Goal: Task Accomplishment & Management: Manage account settings

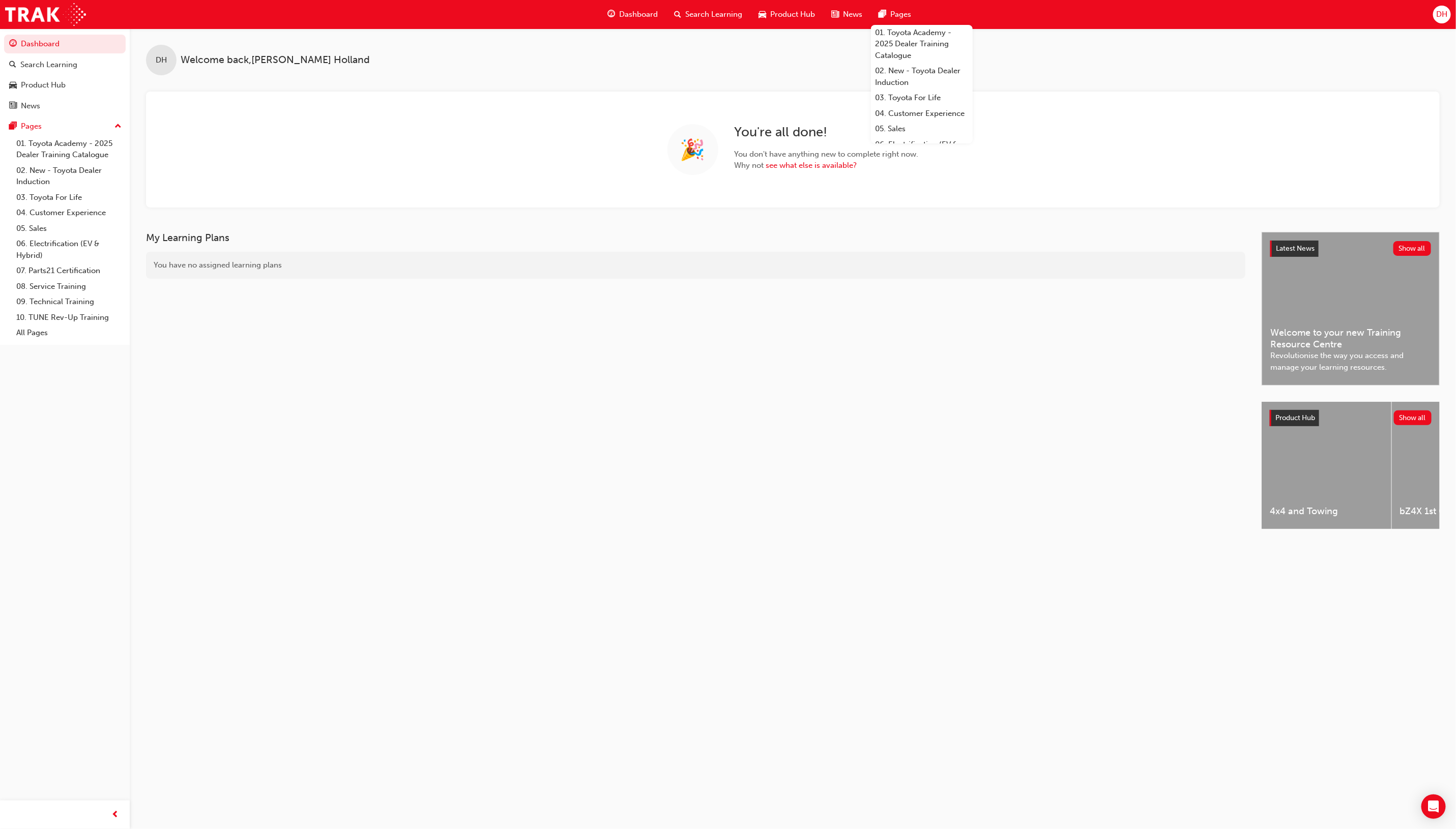
click at [662, 54] on div "DH Welcome back , Darren Holland" at bounding box center [793, 51] width 1326 height 47
click at [42, 64] on div "Search Learning" at bounding box center [49, 65] width 57 height 11
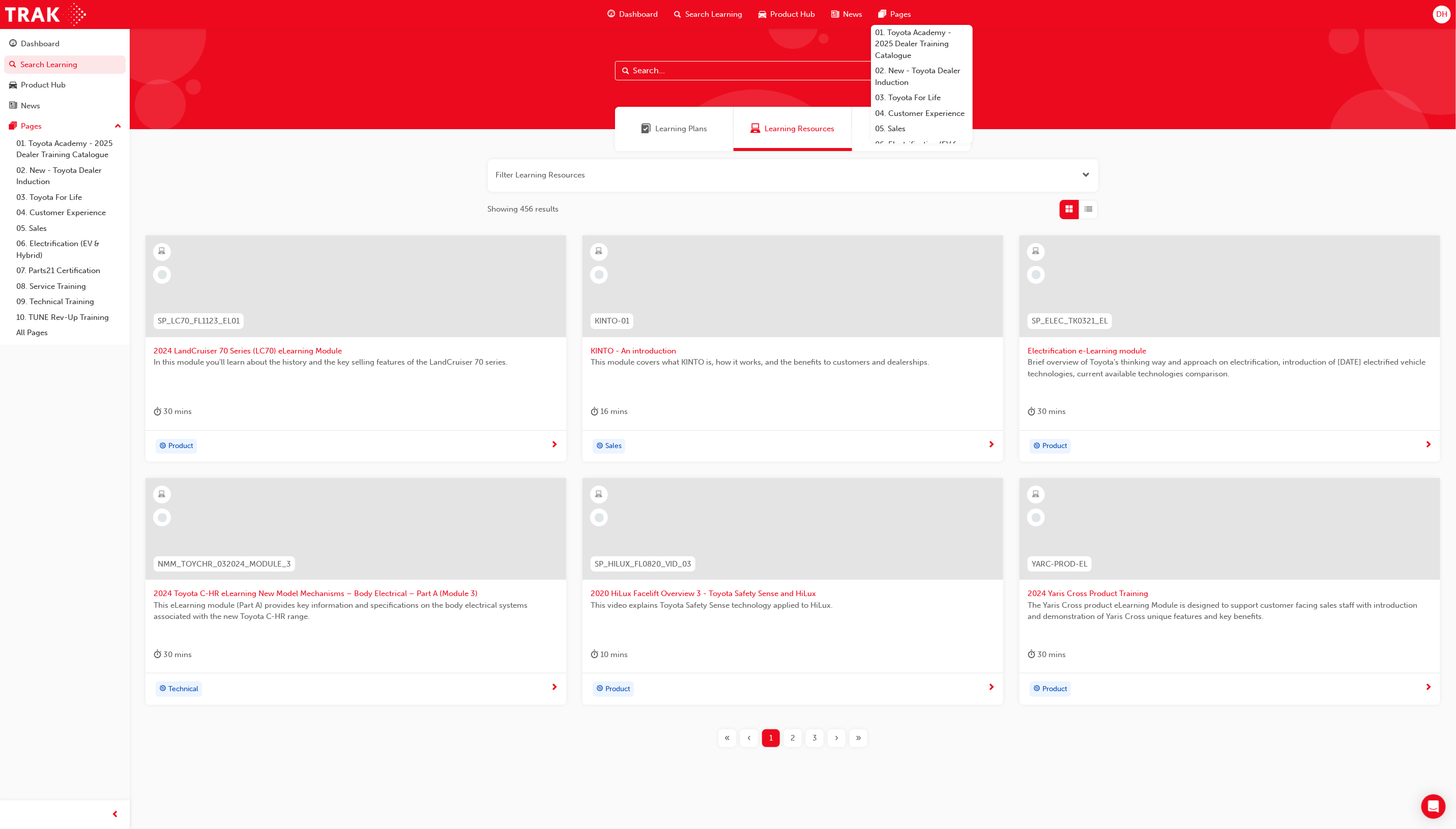
click at [669, 67] on input "text" at bounding box center [793, 71] width 356 height 19
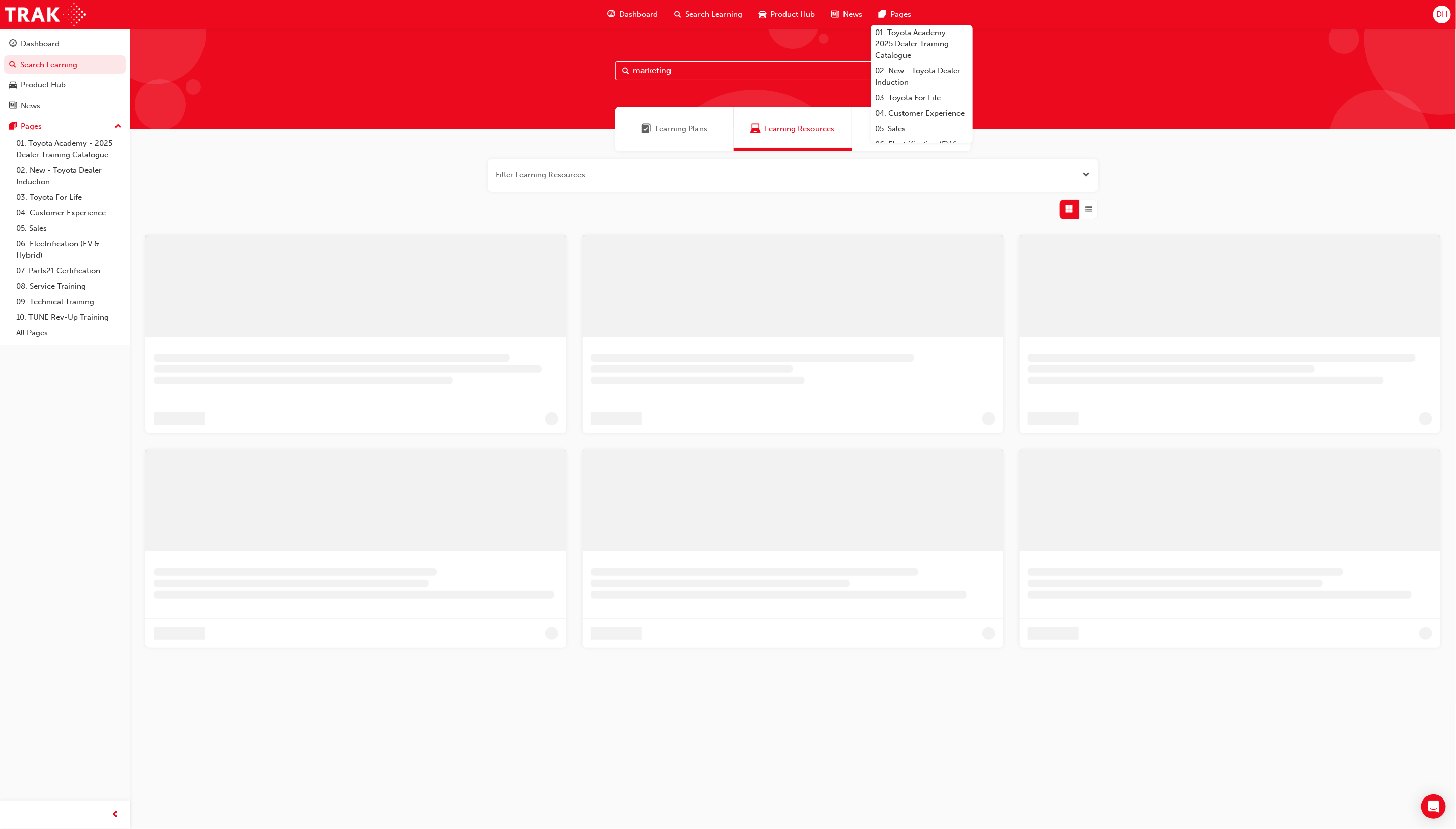
type input "marketing"
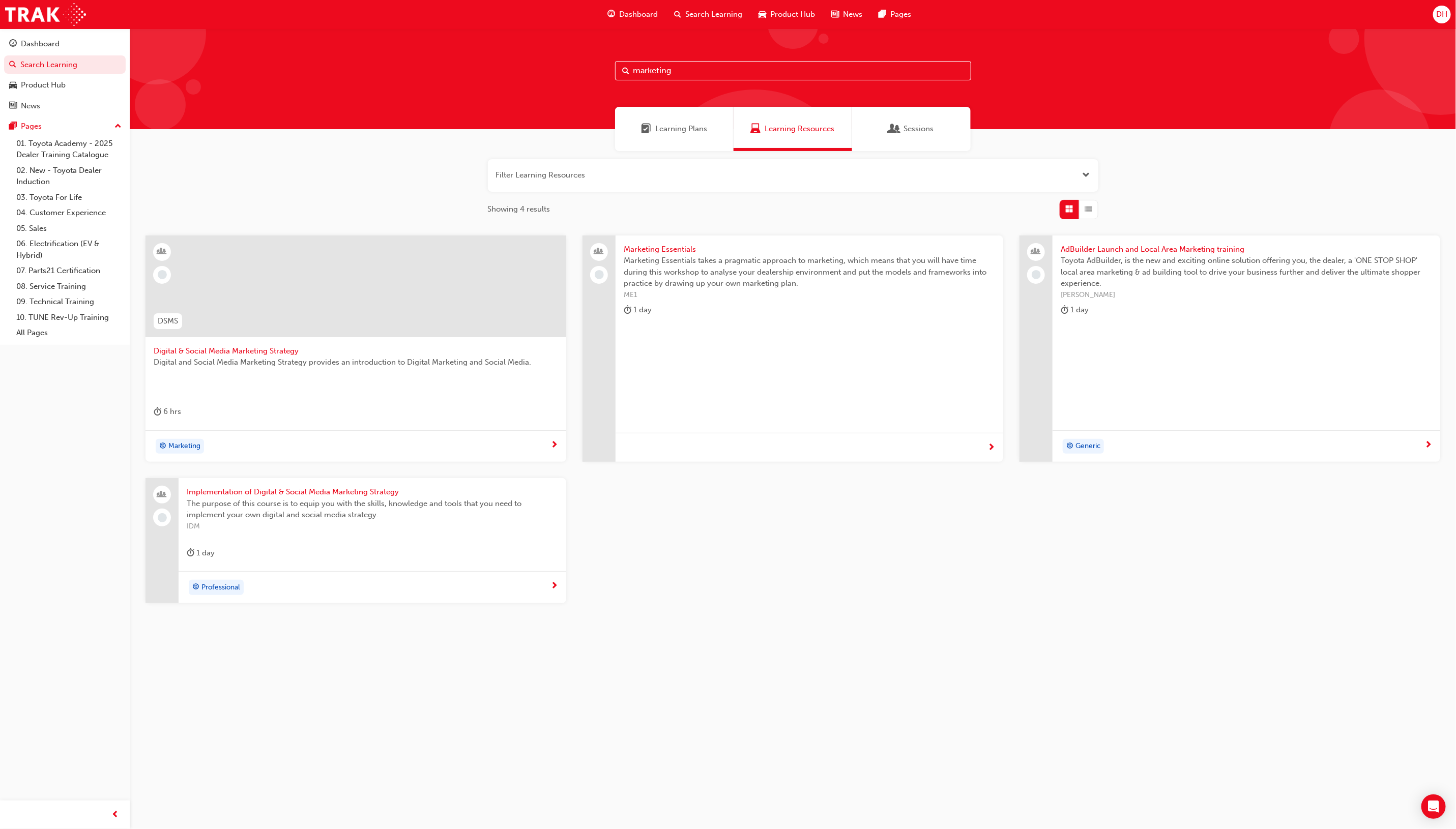
click at [654, 251] on span "Marketing Essentials" at bounding box center [809, 249] width 371 height 11
click at [305, 496] on span "Implementation of Digital & Social Media Marketing Strategy" at bounding box center [372, 492] width 371 height 11
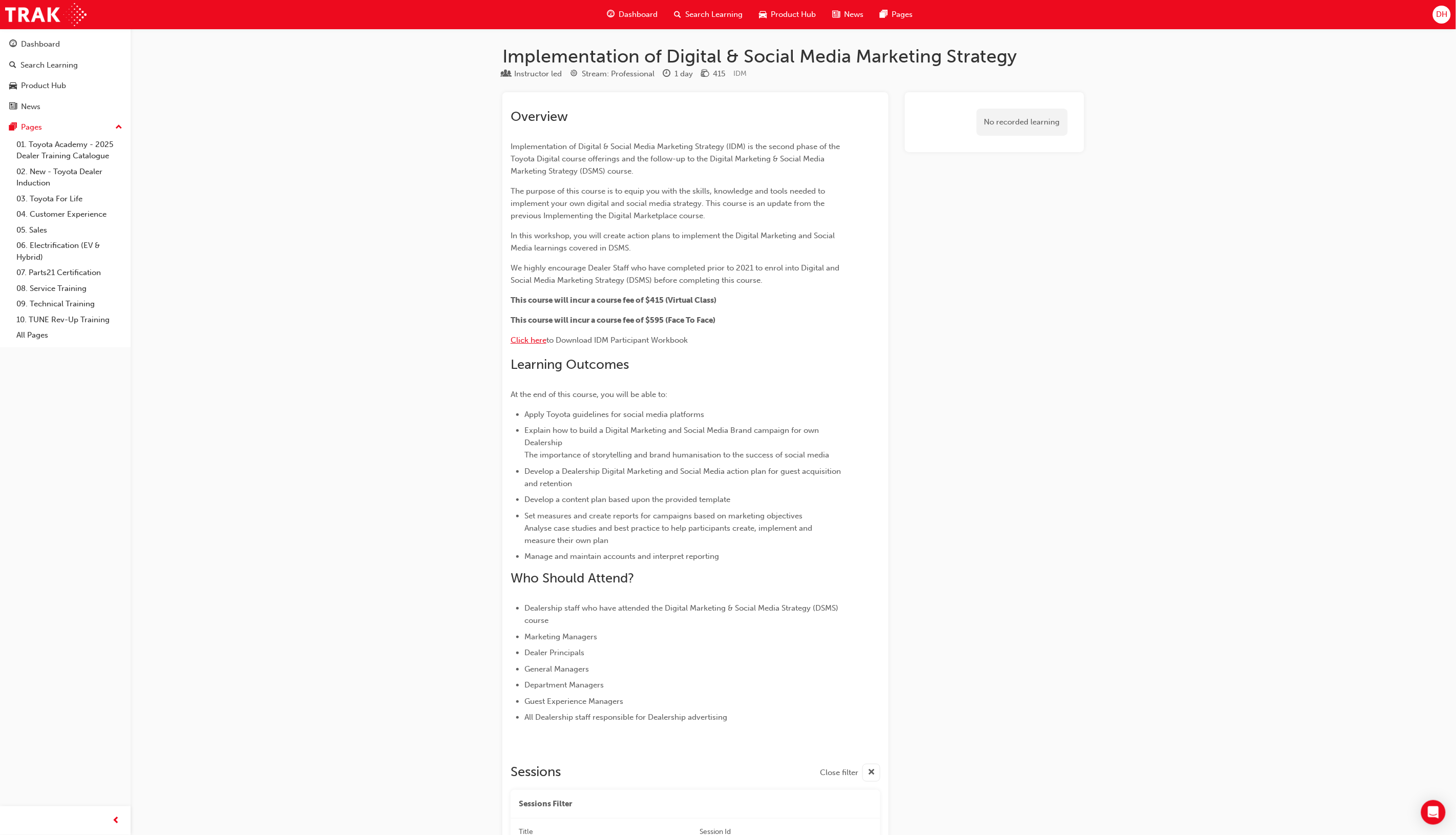
click at [523, 339] on span "Click here" at bounding box center [528, 340] width 36 height 9
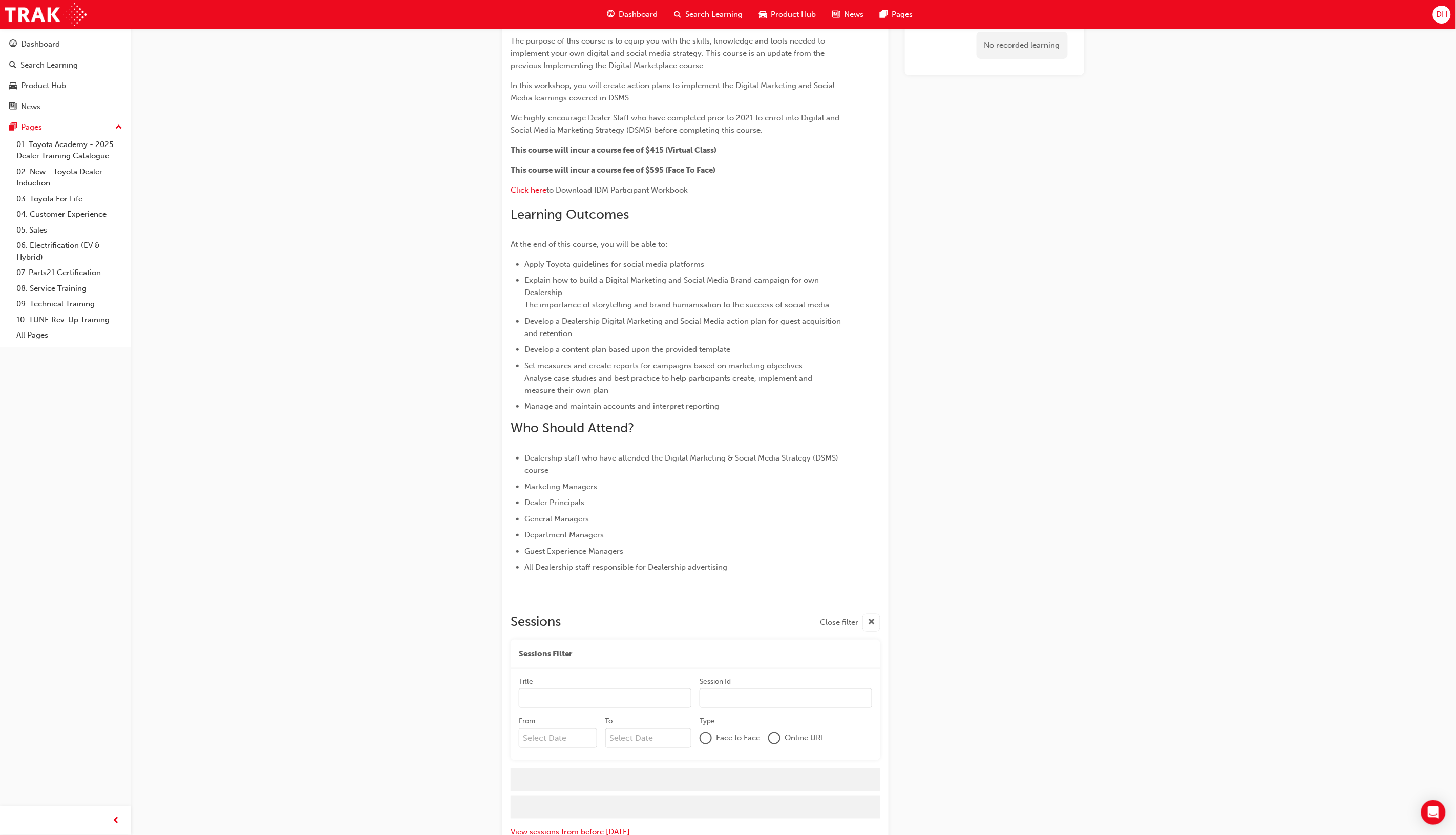
scroll to position [166, 0]
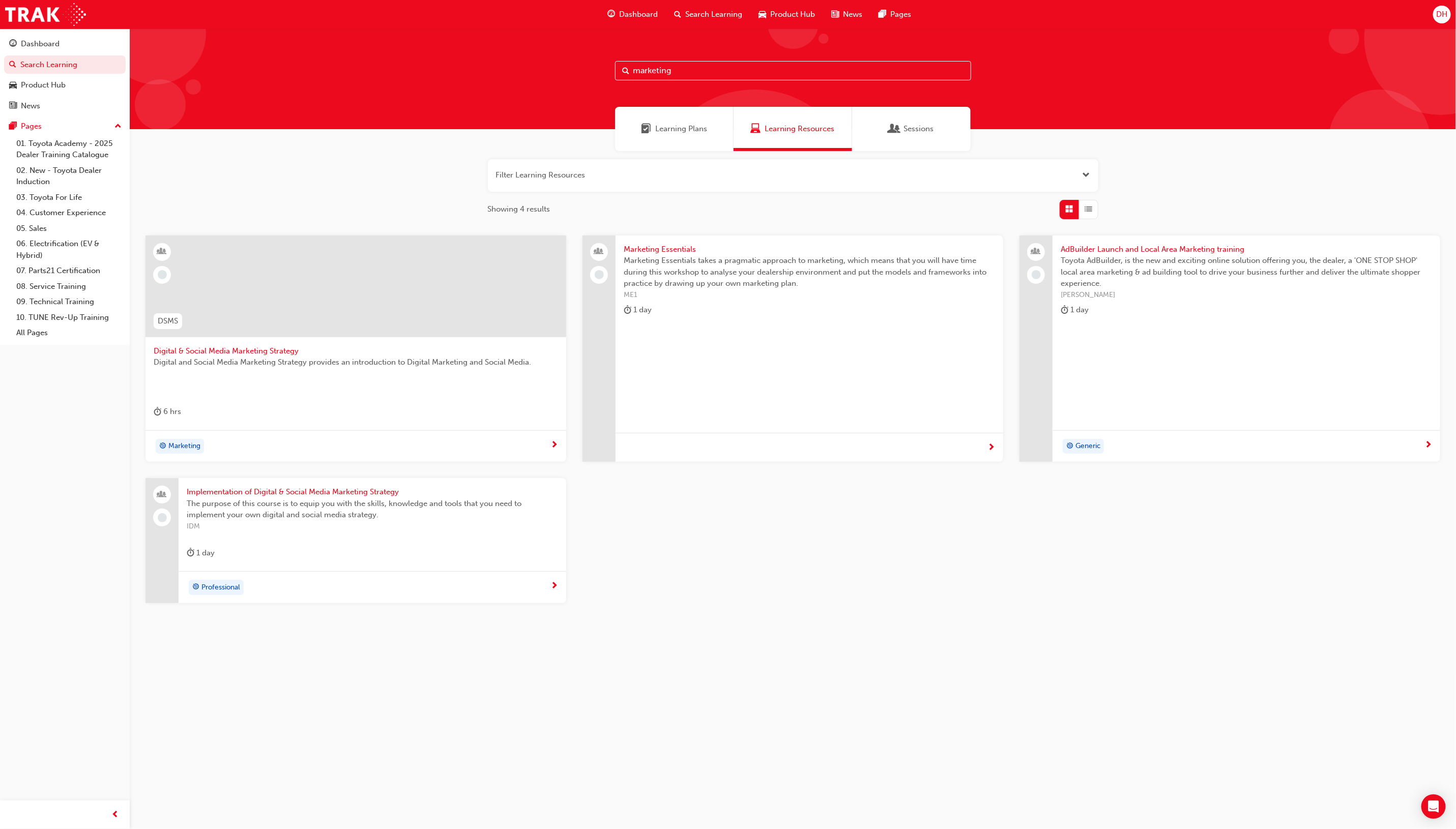
click at [248, 349] on span "Digital & Social Media Marketing Strategy" at bounding box center [355, 351] width 404 height 11
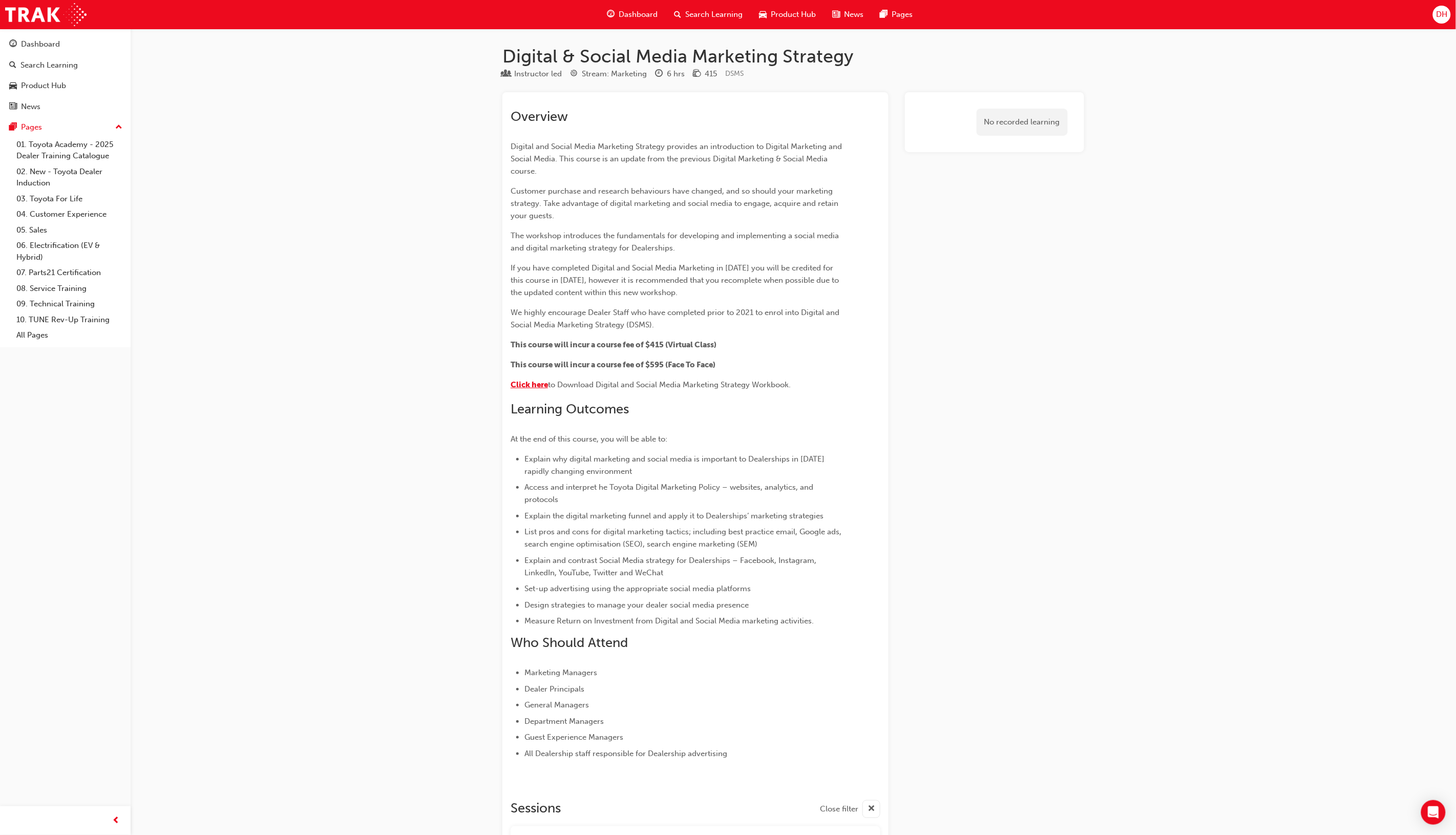
click at [526, 382] on span "Click here" at bounding box center [529, 385] width 37 height 9
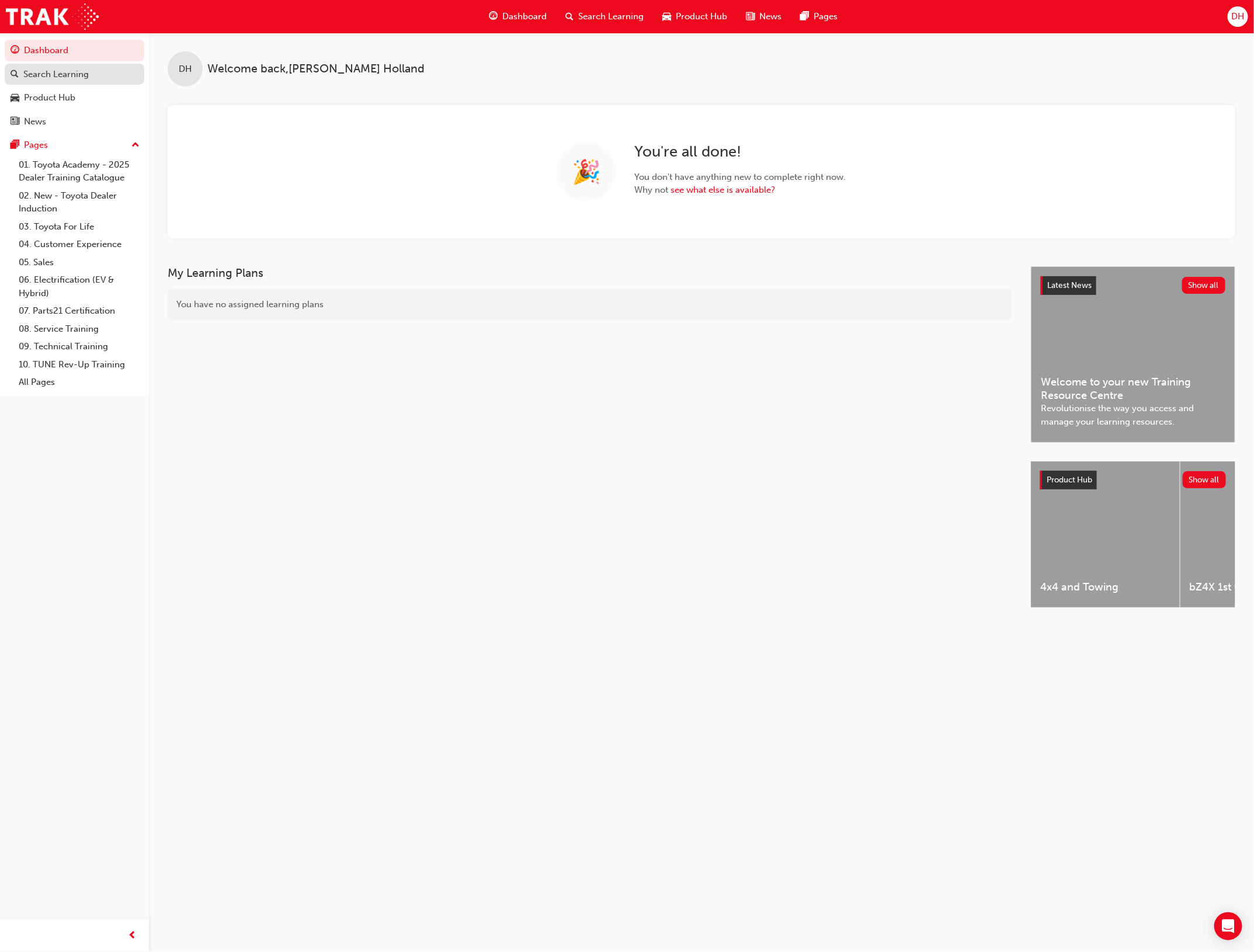
click at [60, 83] on link "Search Learning" at bounding box center [74, 74] width 139 height 22
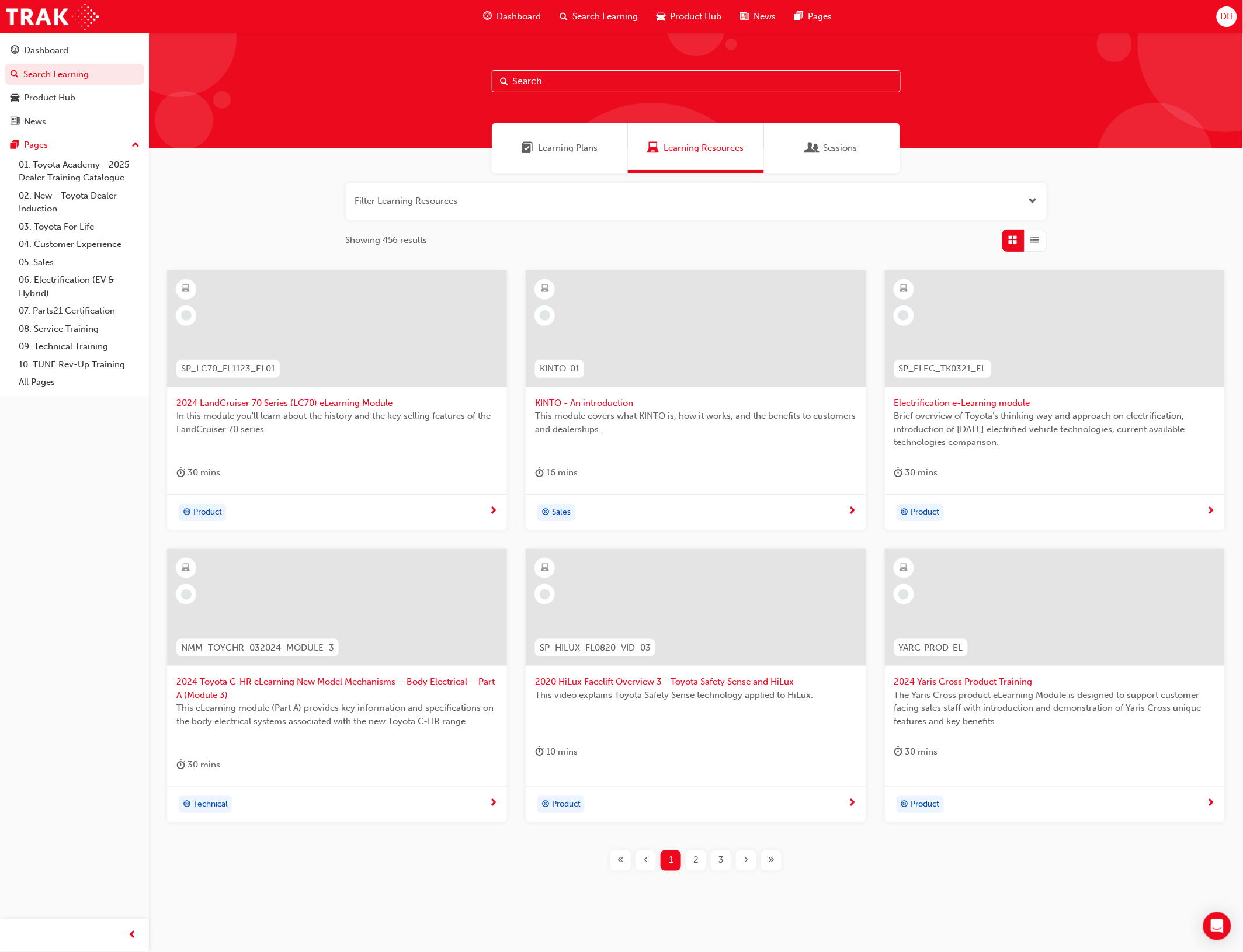
drag, startPoint x: 524, startPoint y: 78, endPoint x: 539, endPoint y: 79, distance: 15.0
click at [524, 78] on input "text" at bounding box center [696, 81] width 409 height 22
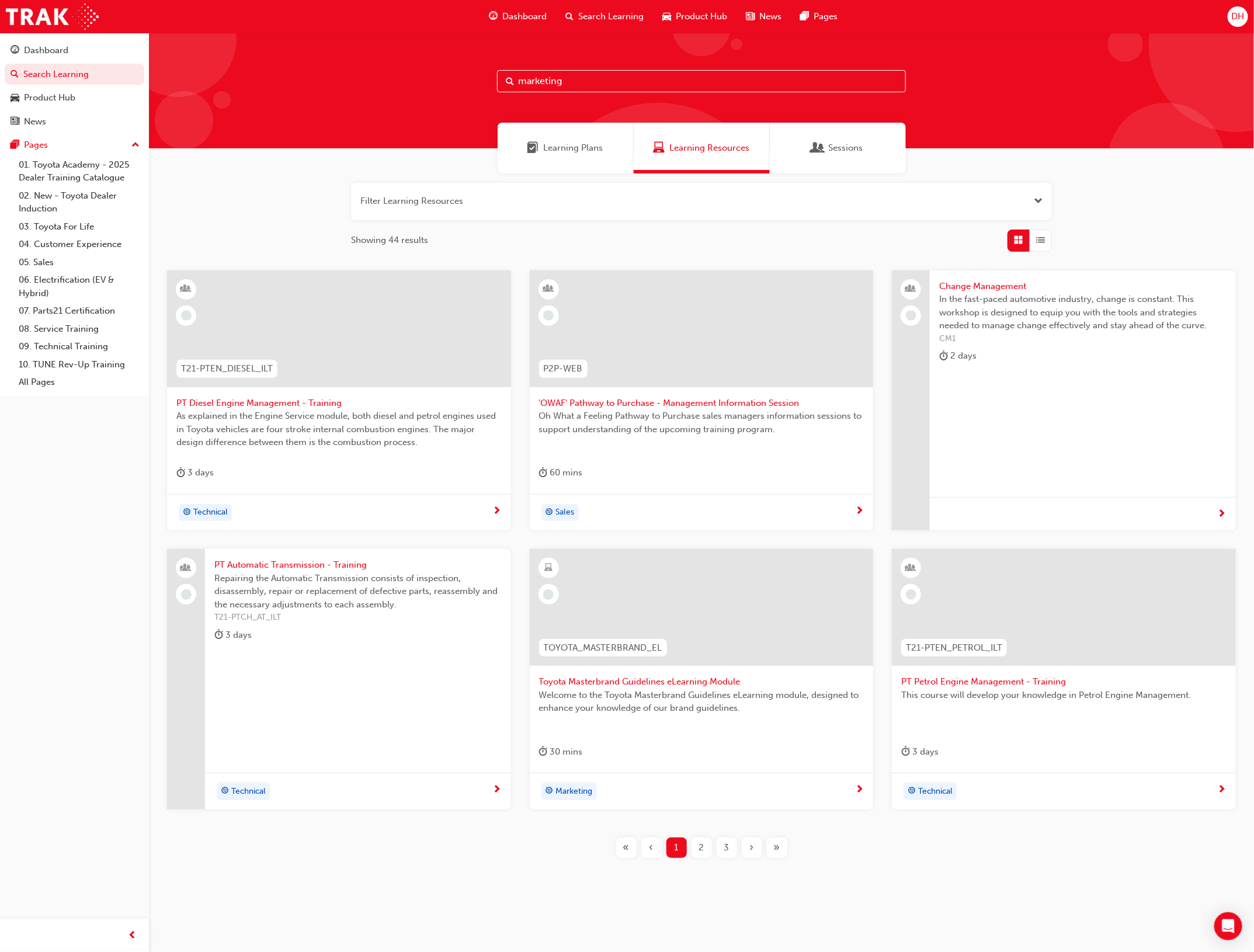
type input "marketing"
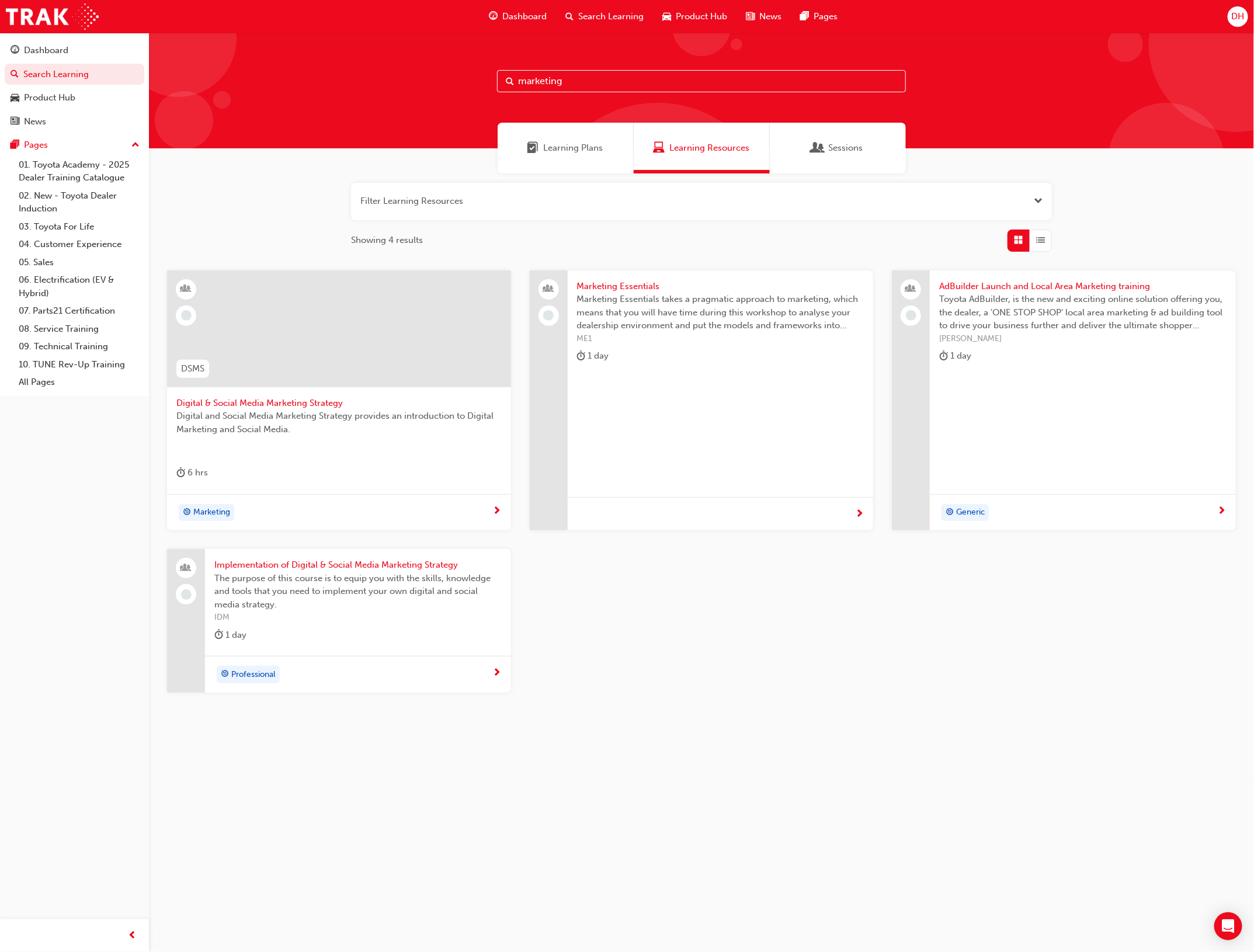
click at [293, 409] on span "Digital and Social Media Marketing Strategy provides an introduction to Digital…" at bounding box center [339, 423] width 325 height 26
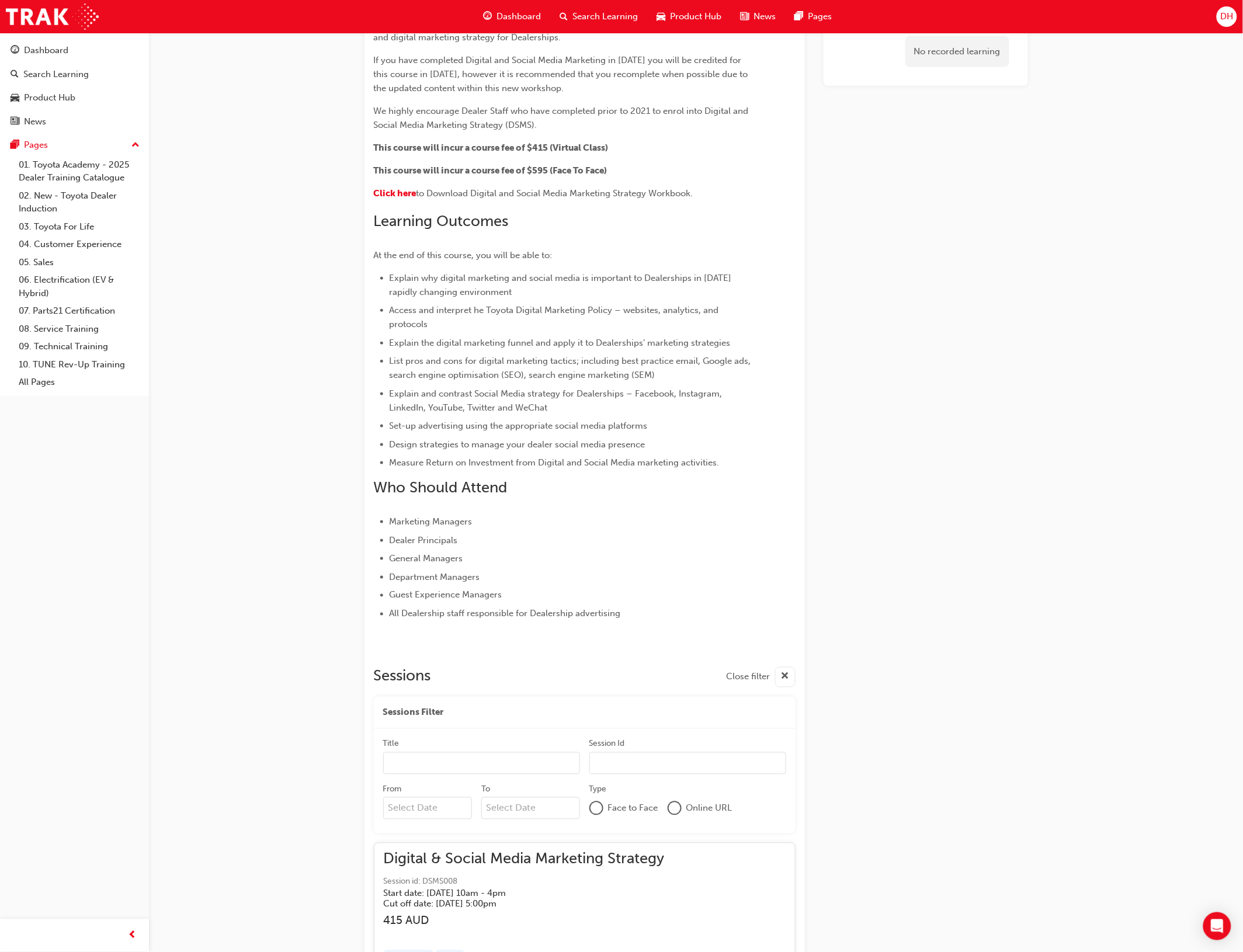
scroll to position [398, 0]
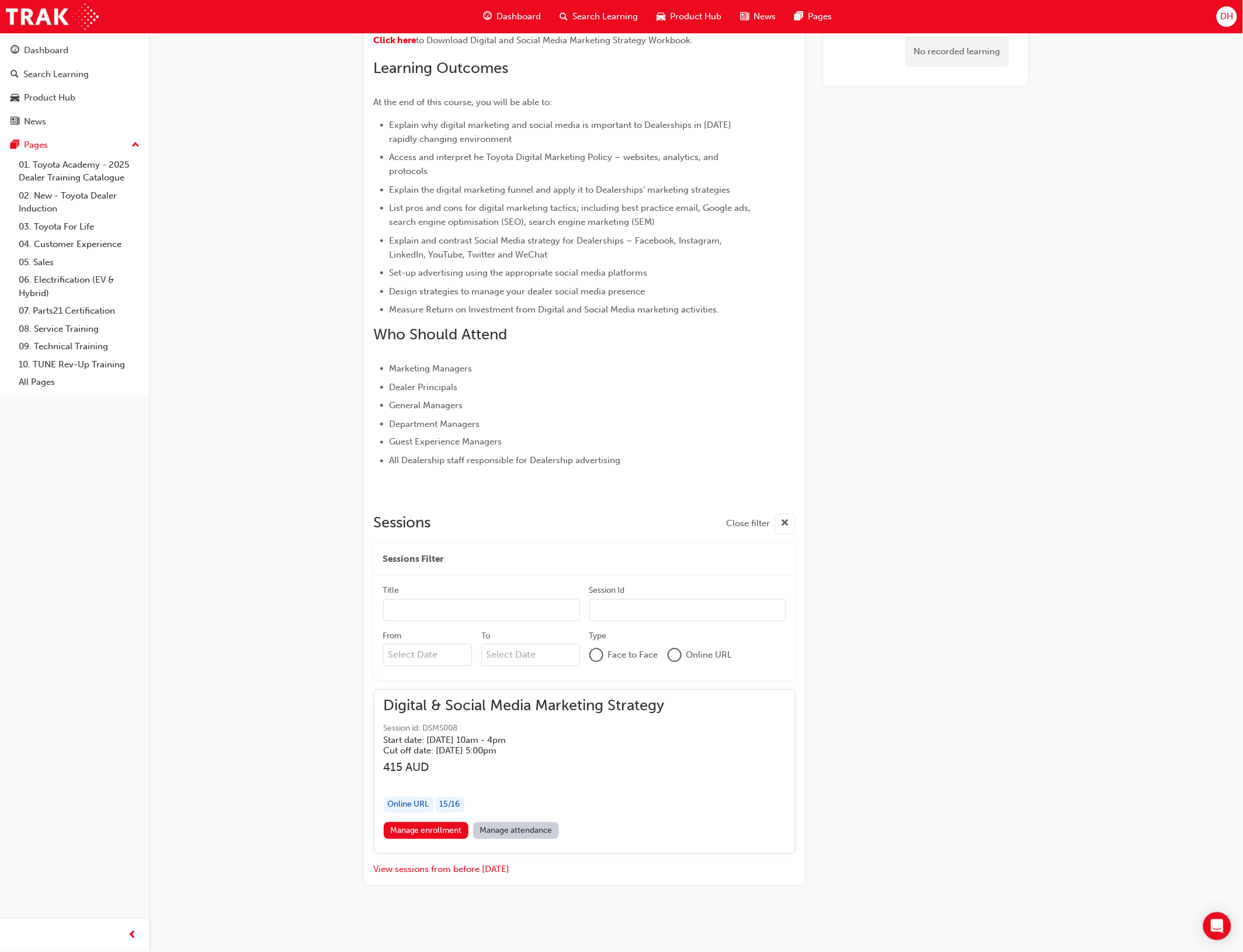
click at [451, 711] on span "Digital & Social Media Marketing Strategy" at bounding box center [524, 706] width 281 height 13
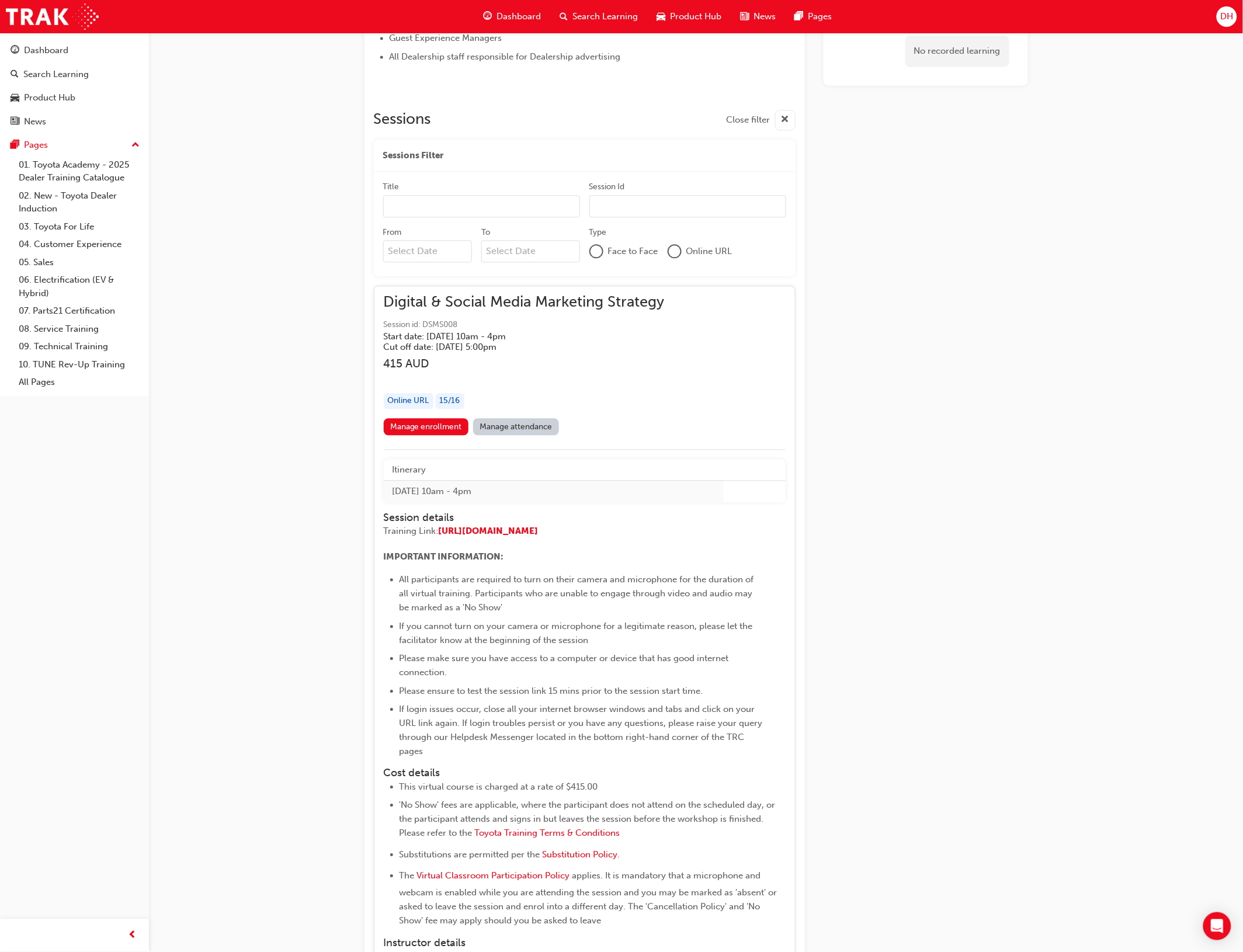
scroll to position [792, 0]
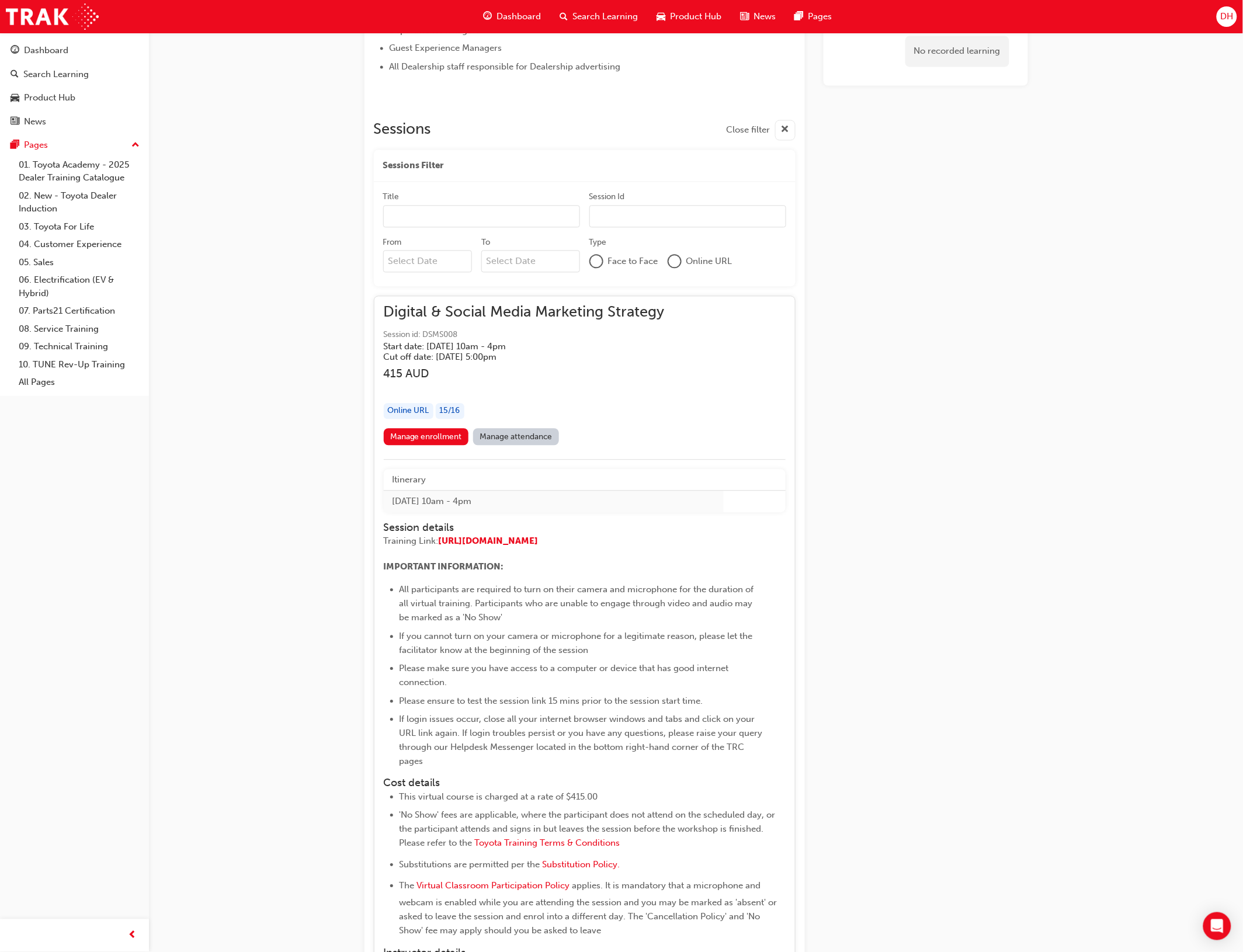
click at [523, 436] on link "Manage attendance" at bounding box center [516, 437] width 86 height 17
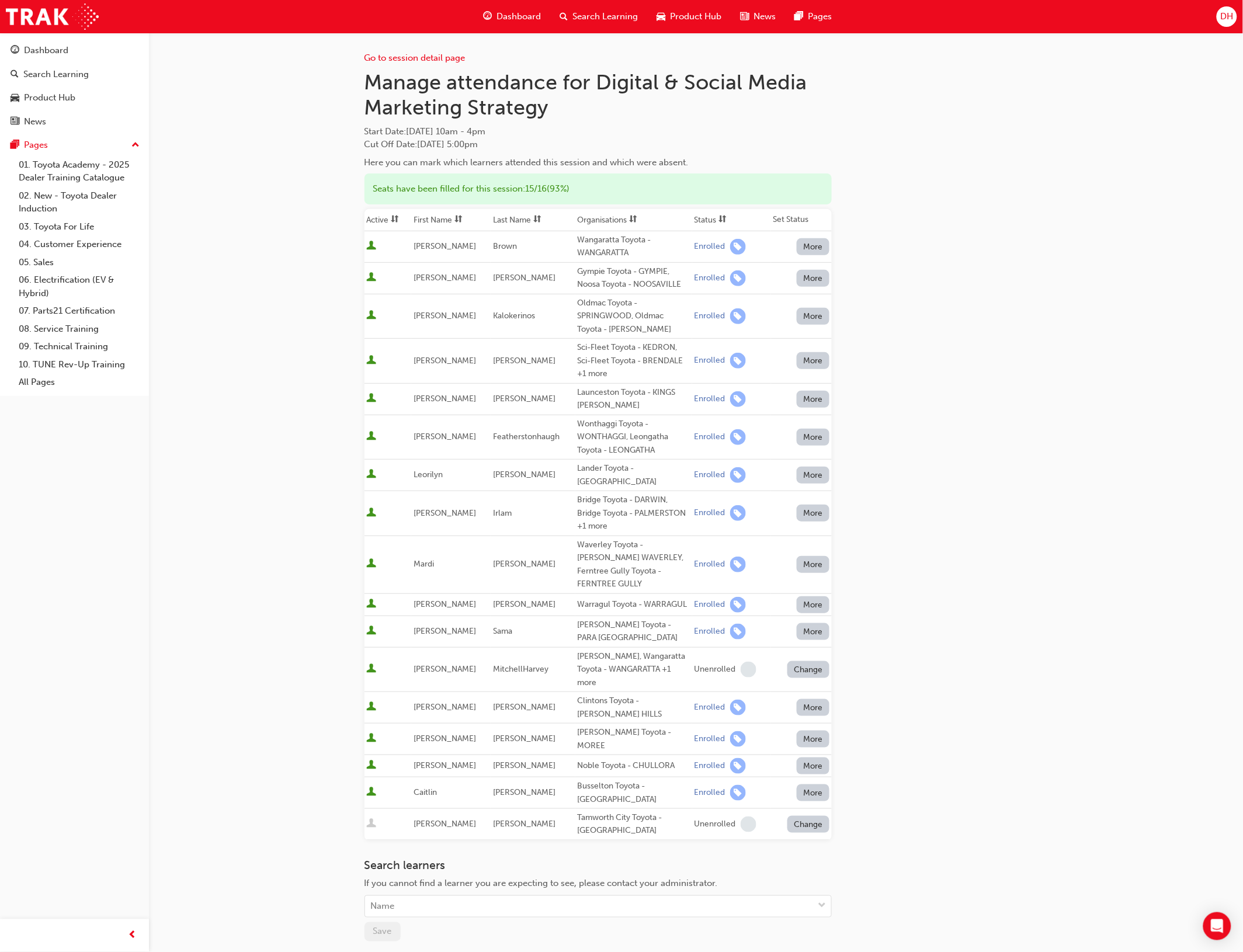
click at [636, 473] on div "Lander Toyota - [GEOGRAPHIC_DATA]" at bounding box center [634, 475] width 112 height 26
click at [596, 726] on div "[PERSON_NAME] Toyota - MOREE" at bounding box center [634, 739] width 112 height 26
click at [590, 726] on div "[PERSON_NAME] Toyota - MOREE" at bounding box center [634, 739] width 112 height 26
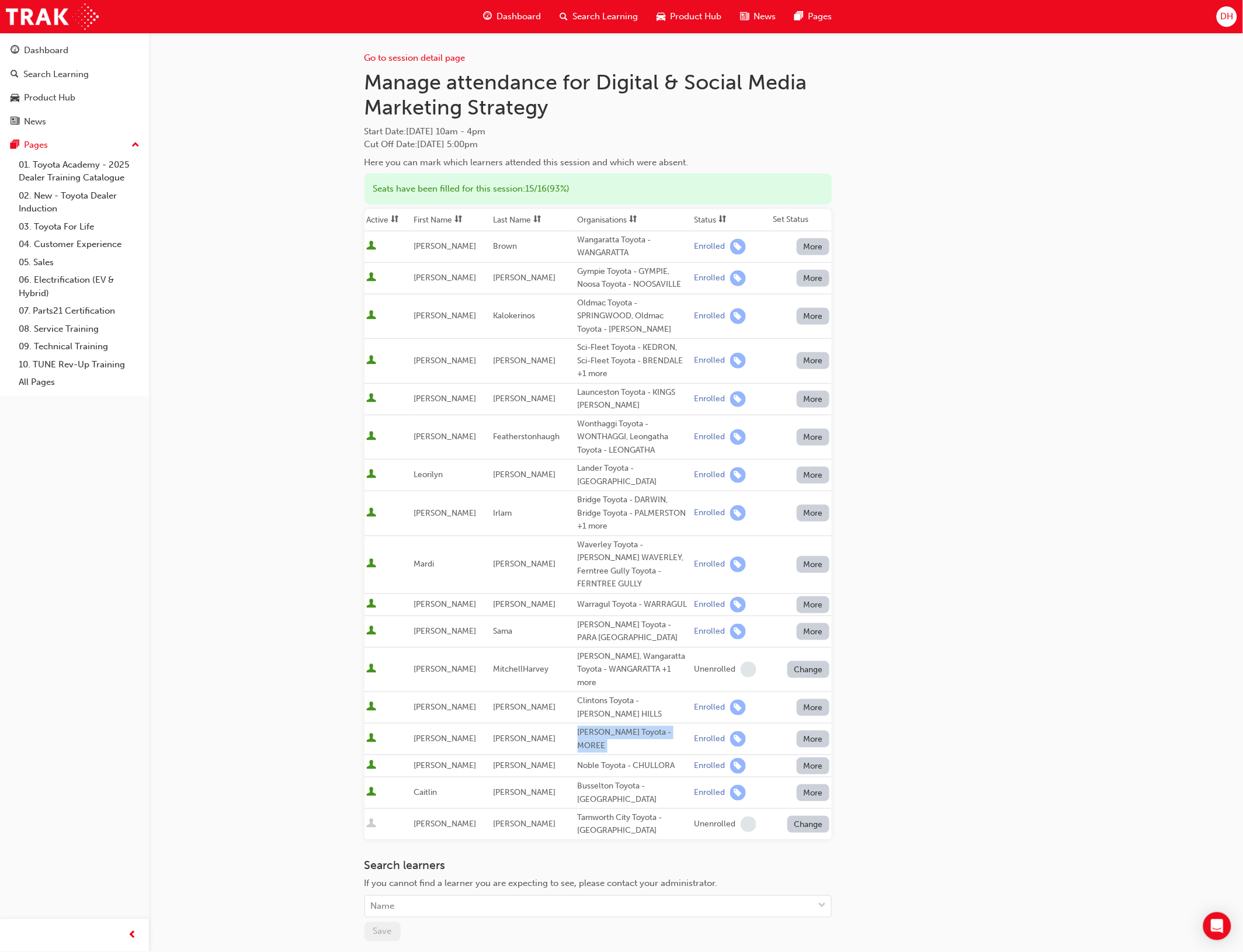
click at [590, 726] on div "[PERSON_NAME] Toyota - MOREE" at bounding box center [634, 739] width 112 height 26
drag, startPoint x: 643, startPoint y: 538, endPoint x: 672, endPoint y: 556, distance: 34.1
click at [672, 556] on div "Waverley Toyota - [PERSON_NAME] WAVERLEY, Ferntree Gully Toyota - FERNTREE GULLY" at bounding box center [634, 565] width 112 height 53
click at [620, 541] on div "Waverley Toyota - [PERSON_NAME] WAVERLEY, Ferntree Gully Toyota - FERNTREE GULLY" at bounding box center [634, 565] width 112 height 53
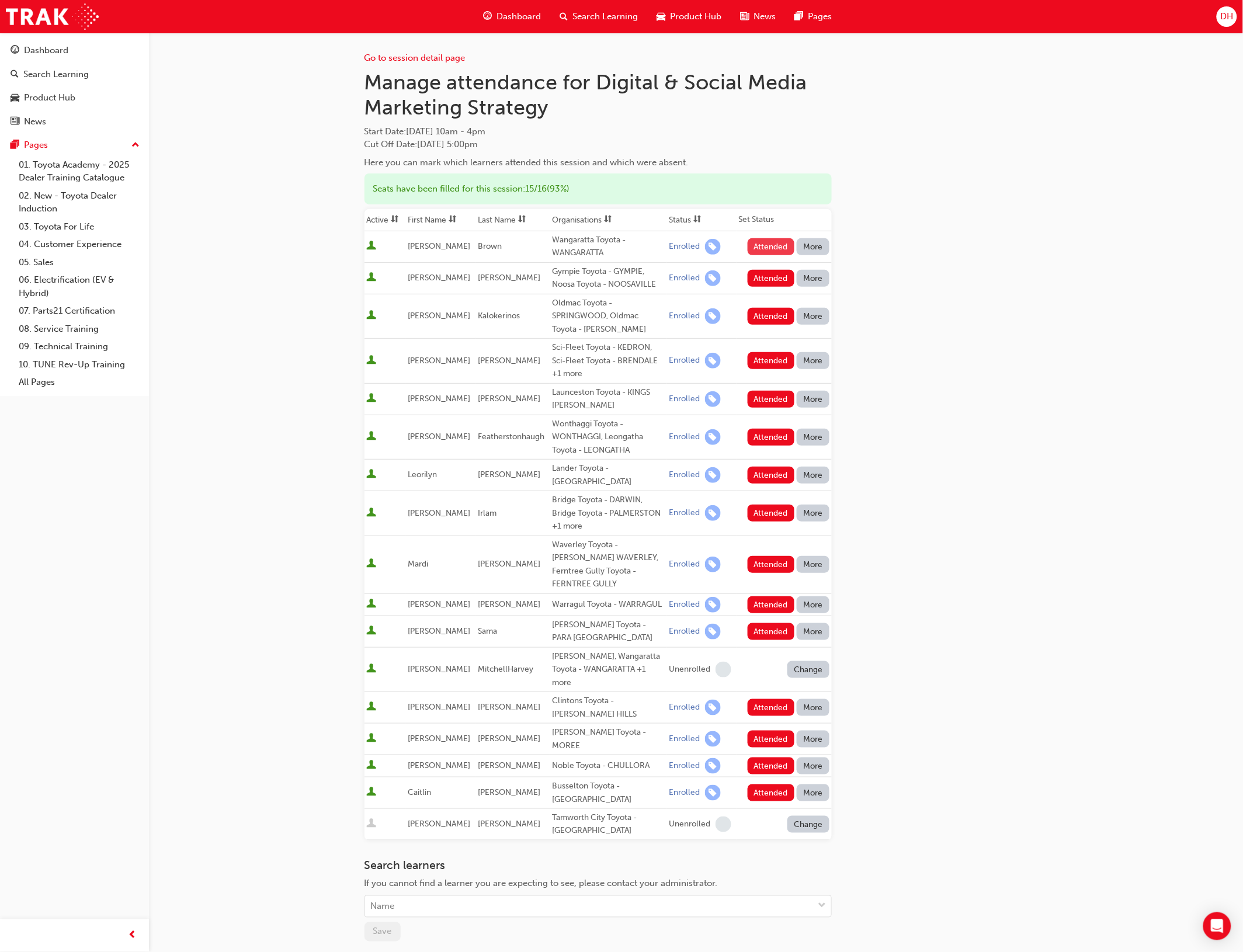
click at [771, 247] on button "Attended" at bounding box center [771, 246] width 47 height 17
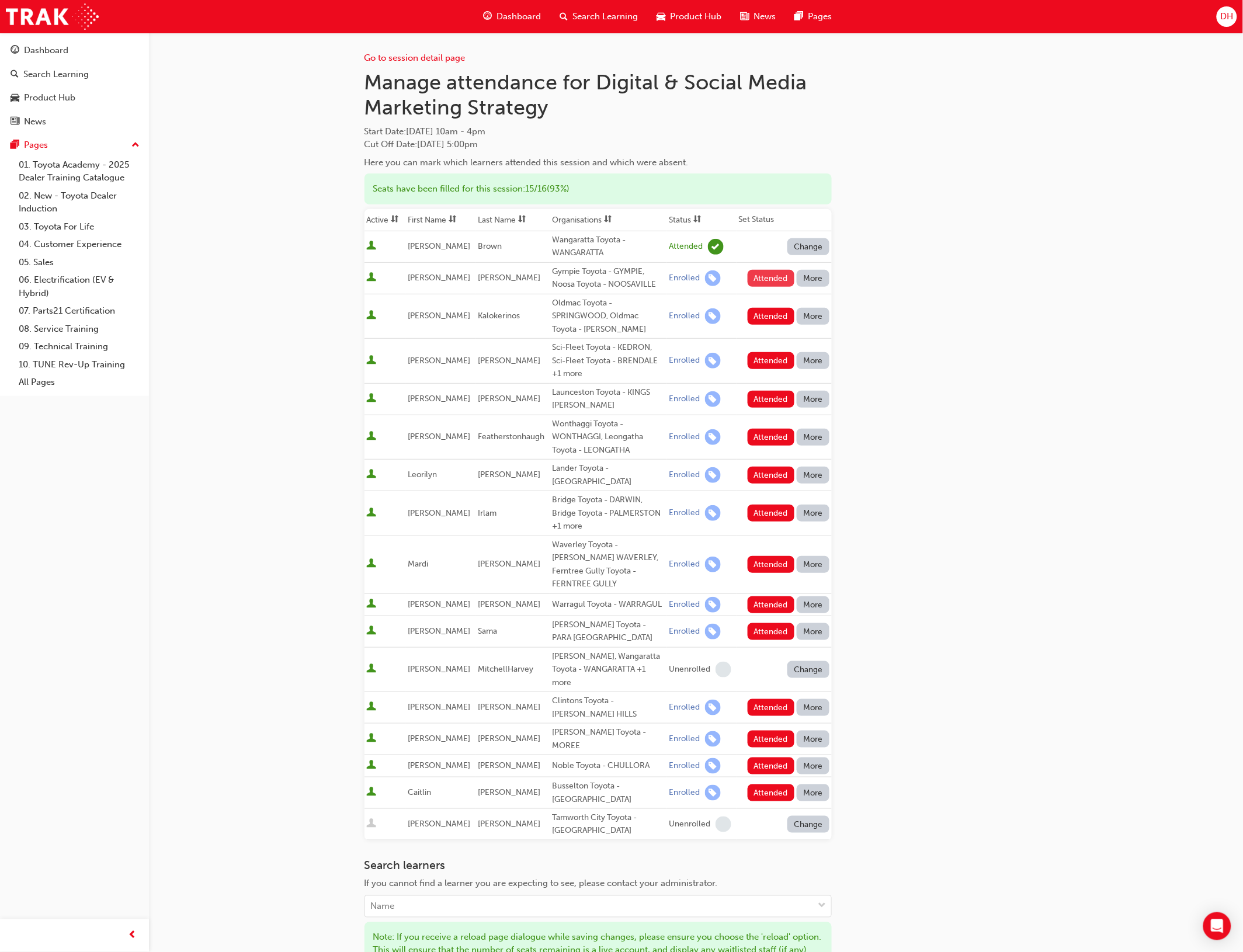
click at [771, 280] on button "Attended" at bounding box center [771, 278] width 47 height 17
click at [763, 357] on button "Attended" at bounding box center [771, 361] width 47 height 17
click at [760, 400] on button "Attended" at bounding box center [771, 399] width 47 height 17
click at [761, 436] on button "Attended" at bounding box center [771, 437] width 47 height 17
click at [769, 467] on button "Attended" at bounding box center [771, 475] width 47 height 17
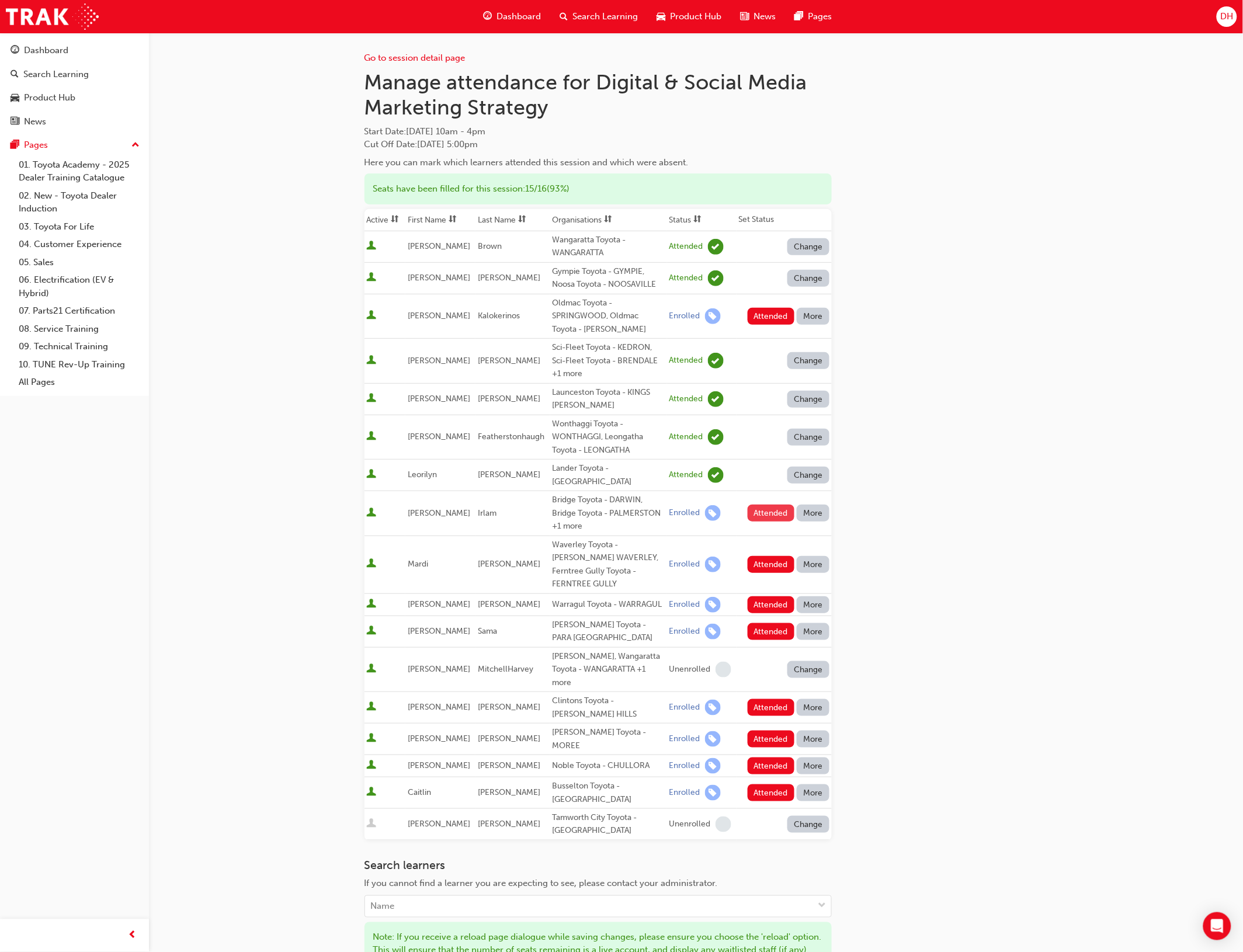
click at [766, 504] on button "Attended" at bounding box center [771, 513] width 47 height 17
click at [770, 556] on button "Attended" at bounding box center [771, 564] width 47 height 17
click at [770, 596] on button "Attended" at bounding box center [771, 604] width 47 height 17
click at [772, 623] on button "Attended" at bounding box center [771, 631] width 47 height 17
click at [768, 699] on button "Attended" at bounding box center [771, 708] width 47 height 17
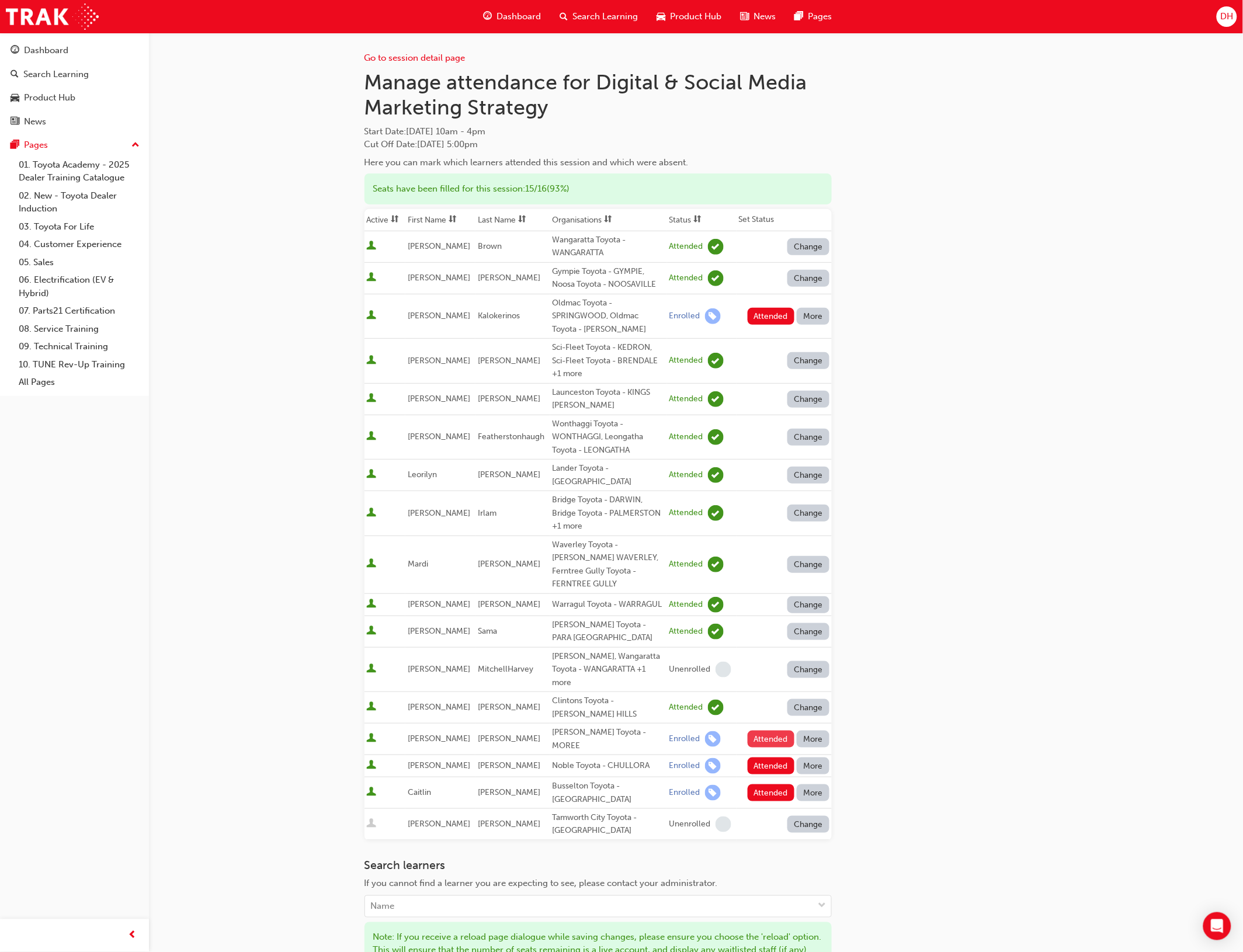
click at [763, 731] on button "Attended" at bounding box center [771, 739] width 47 height 17
click at [776, 758] on button "Attended" at bounding box center [771, 766] width 47 height 17
click at [775, 784] on button "Attended" at bounding box center [771, 792] width 47 height 17
click at [812, 318] on button "More" at bounding box center [813, 316] width 33 height 17
click at [807, 346] on div "Absent" at bounding box center [797, 344] width 28 height 13
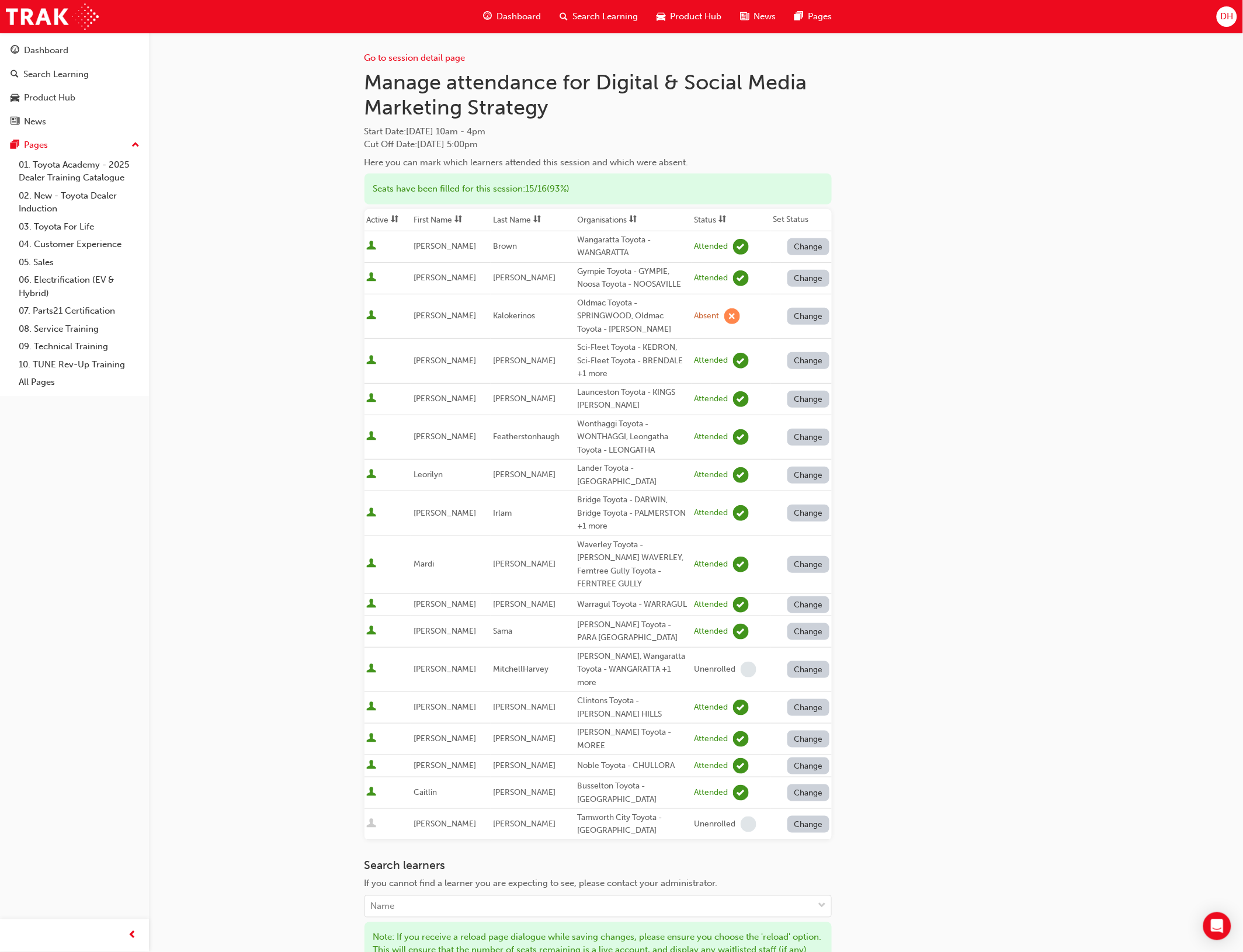
click at [961, 596] on div "Go to session detail page Manage attendance for Digital & Social Media Marketin…" at bounding box center [696, 556] width 663 height 1048
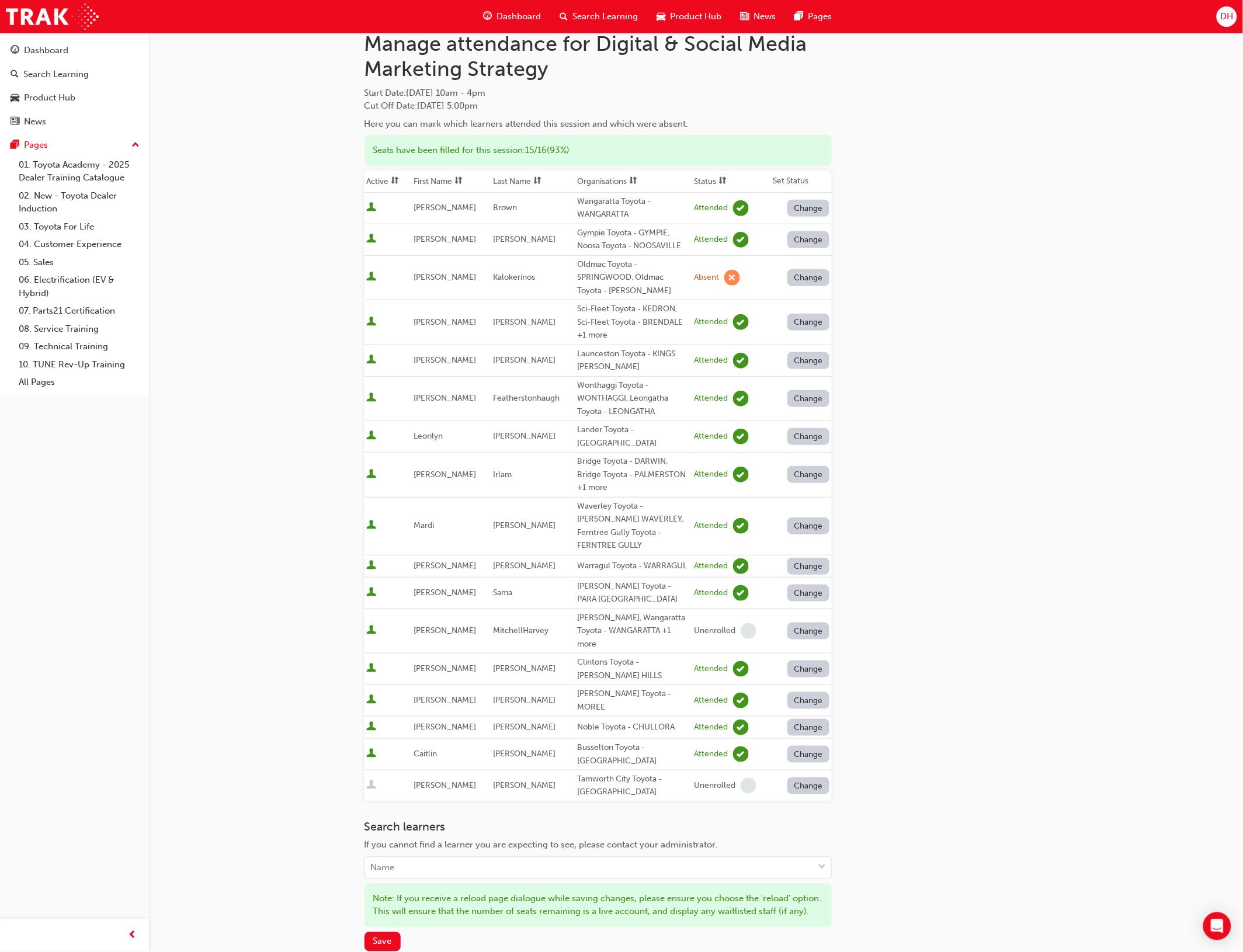
scroll to position [176, 0]
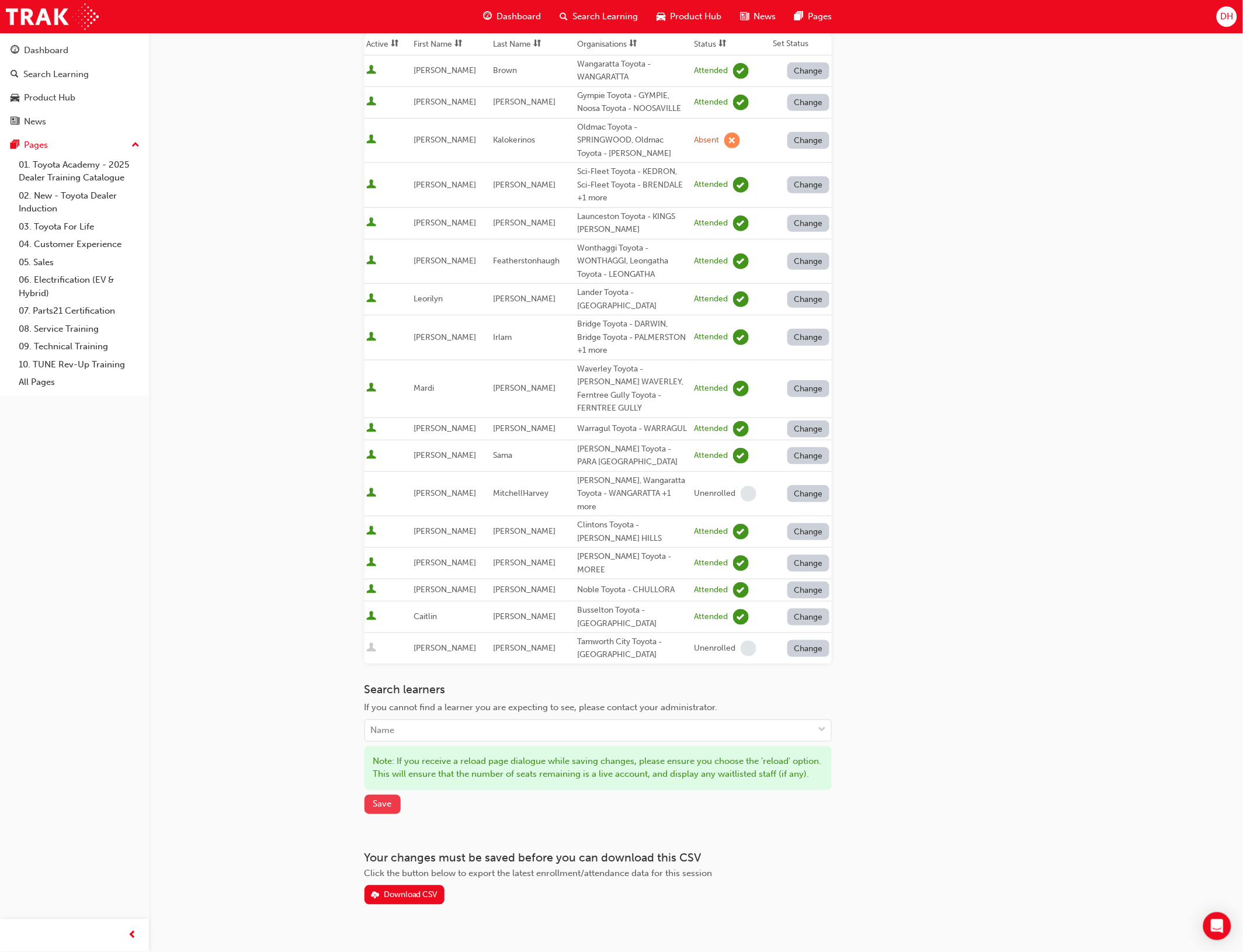
click at [386, 799] on span "Save" at bounding box center [382, 804] width 19 height 10
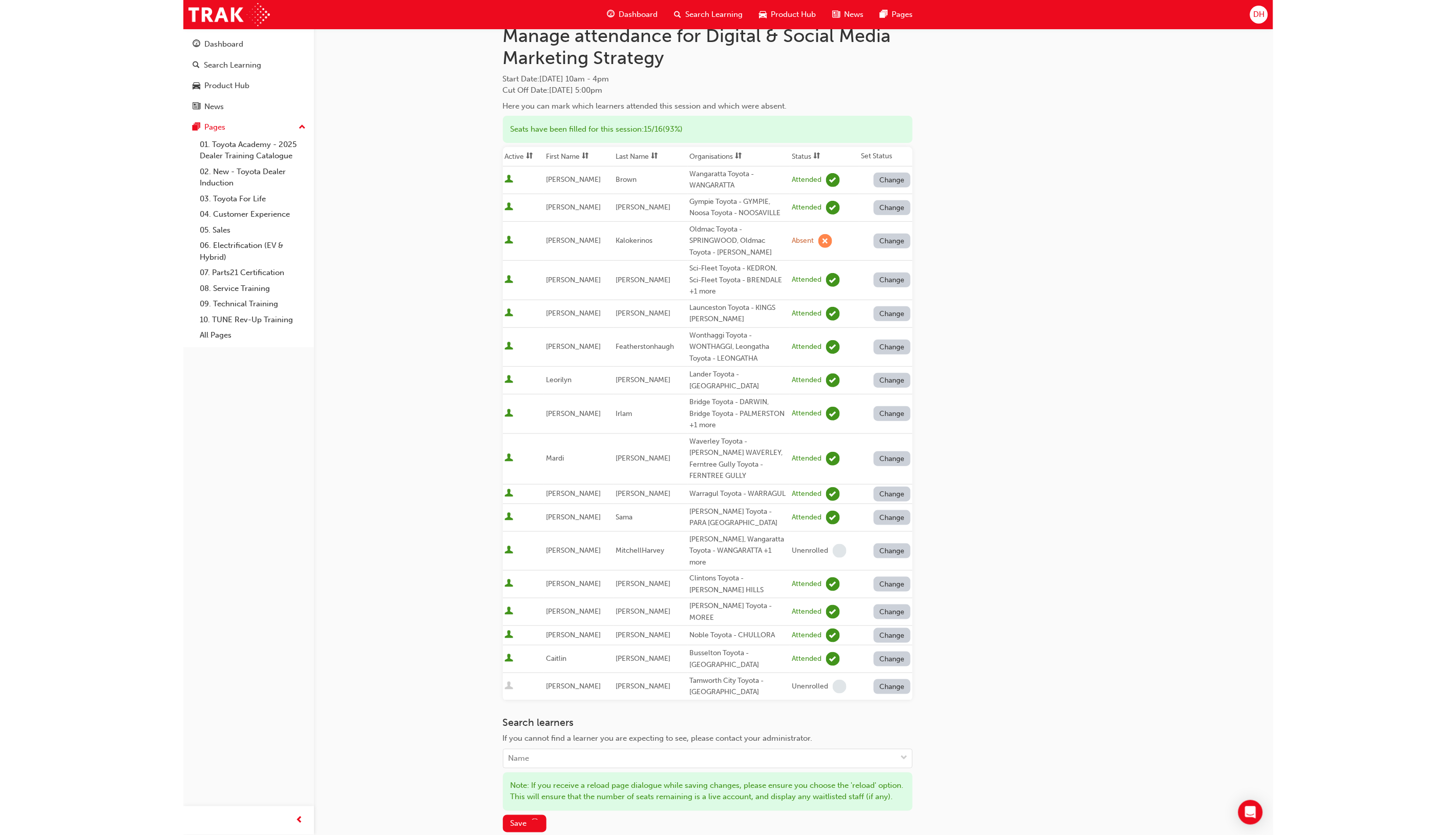
scroll to position [0, 0]
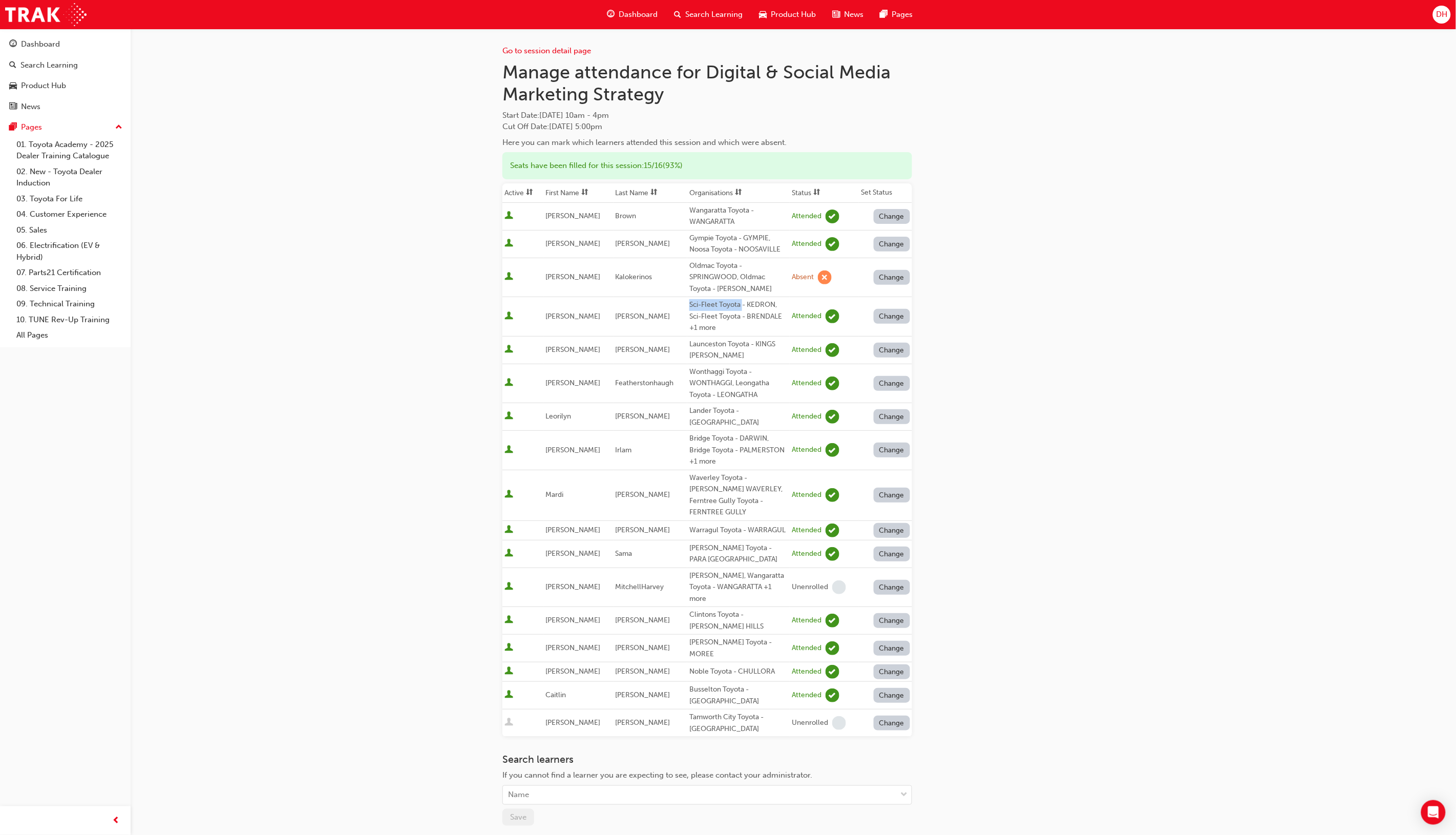
drag, startPoint x: 685, startPoint y: 305, endPoint x: 739, endPoint y: 302, distance: 54.1
click at [739, 302] on div "Sci-Fleet Toyota - KEDRON, Sci-Fleet Toyota - BRENDALE +1 more" at bounding box center [739, 316] width 99 height 35
copy div "Sci-Fleet Toyota"
drag, startPoint x: 687, startPoint y: 344, endPoint x: 749, endPoint y: 346, distance: 62.0
click at [749, 346] on div "Launceston Toyota - KINGS [PERSON_NAME]" at bounding box center [739, 350] width 99 height 23
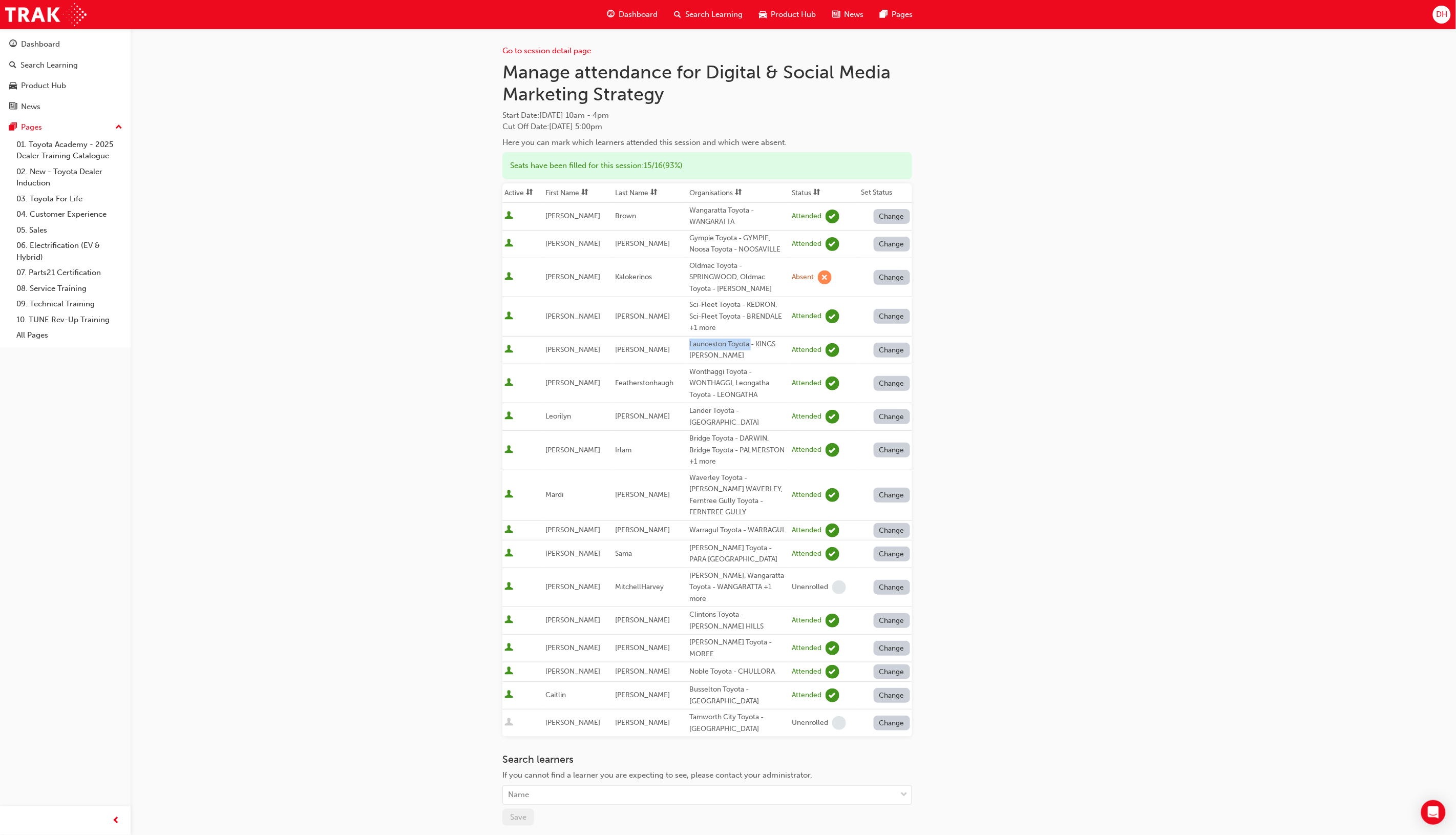
copy div "Launceston Toyota"
drag, startPoint x: 733, startPoint y: 380, endPoint x: 707, endPoint y: 394, distance: 29.5
click at [707, 394] on div "Wonthaggi Toyota - WONTHAGGI, Leongatha Toyota - LEONGATHA" at bounding box center [739, 383] width 99 height 35
copy div "Leongatha Toyota"
click at [692, 419] on td "Lander Toyota - [GEOGRAPHIC_DATA]" at bounding box center [739, 416] width 102 height 27
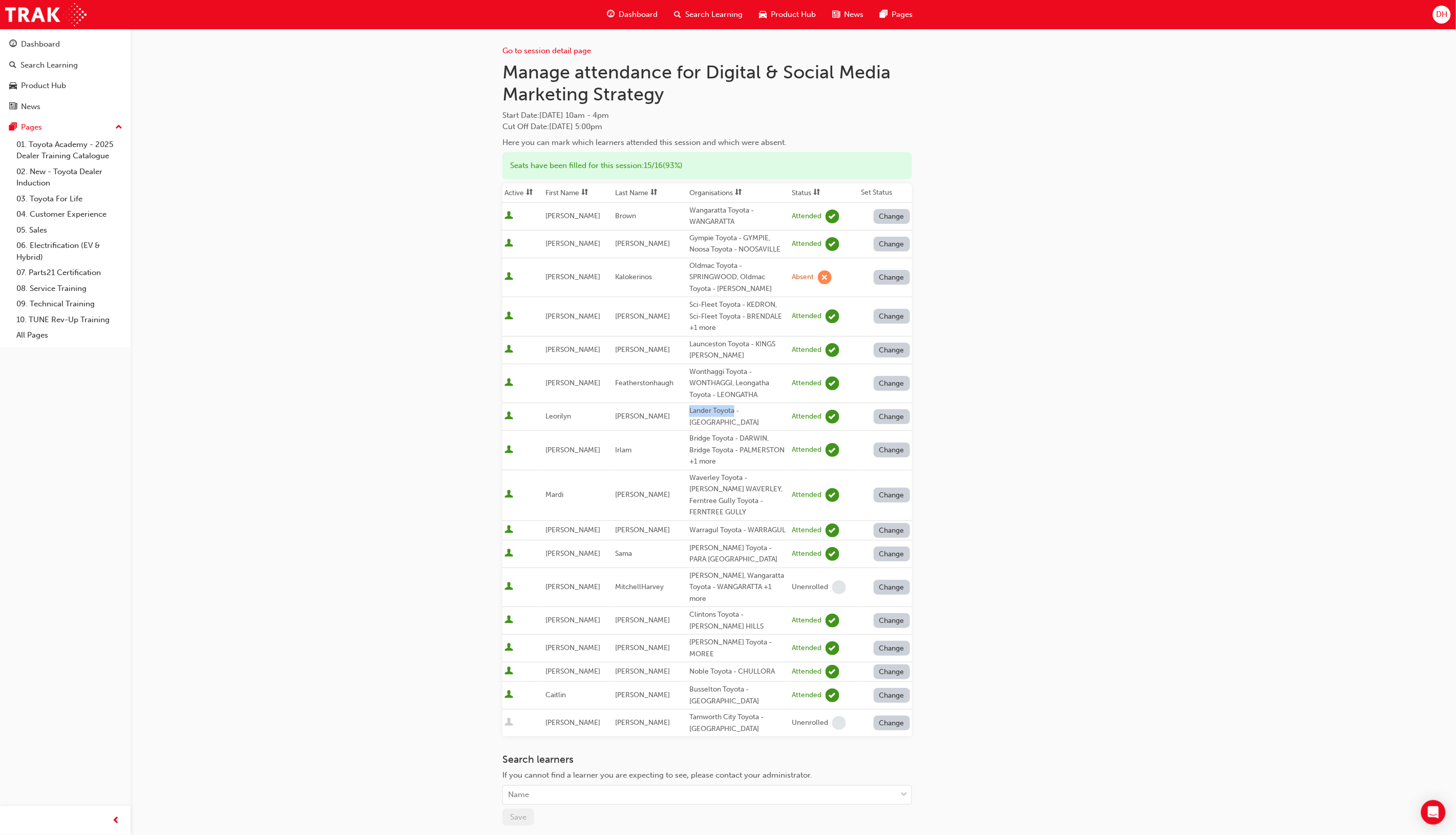
drag, startPoint x: 687, startPoint y: 413, endPoint x: 731, endPoint y: 413, distance: 44.0
click at [731, 413] on div "Lander Toyota - [GEOGRAPHIC_DATA]" at bounding box center [739, 417] width 99 height 23
copy div "Lander Toyota"
drag, startPoint x: 686, startPoint y: 430, endPoint x: 733, endPoint y: 433, distance: 47.1
click at [733, 433] on div "Bridge Toyota - DARWIN, Bridge Toyota - PALMERSTON +1 more" at bounding box center [739, 450] width 99 height 35
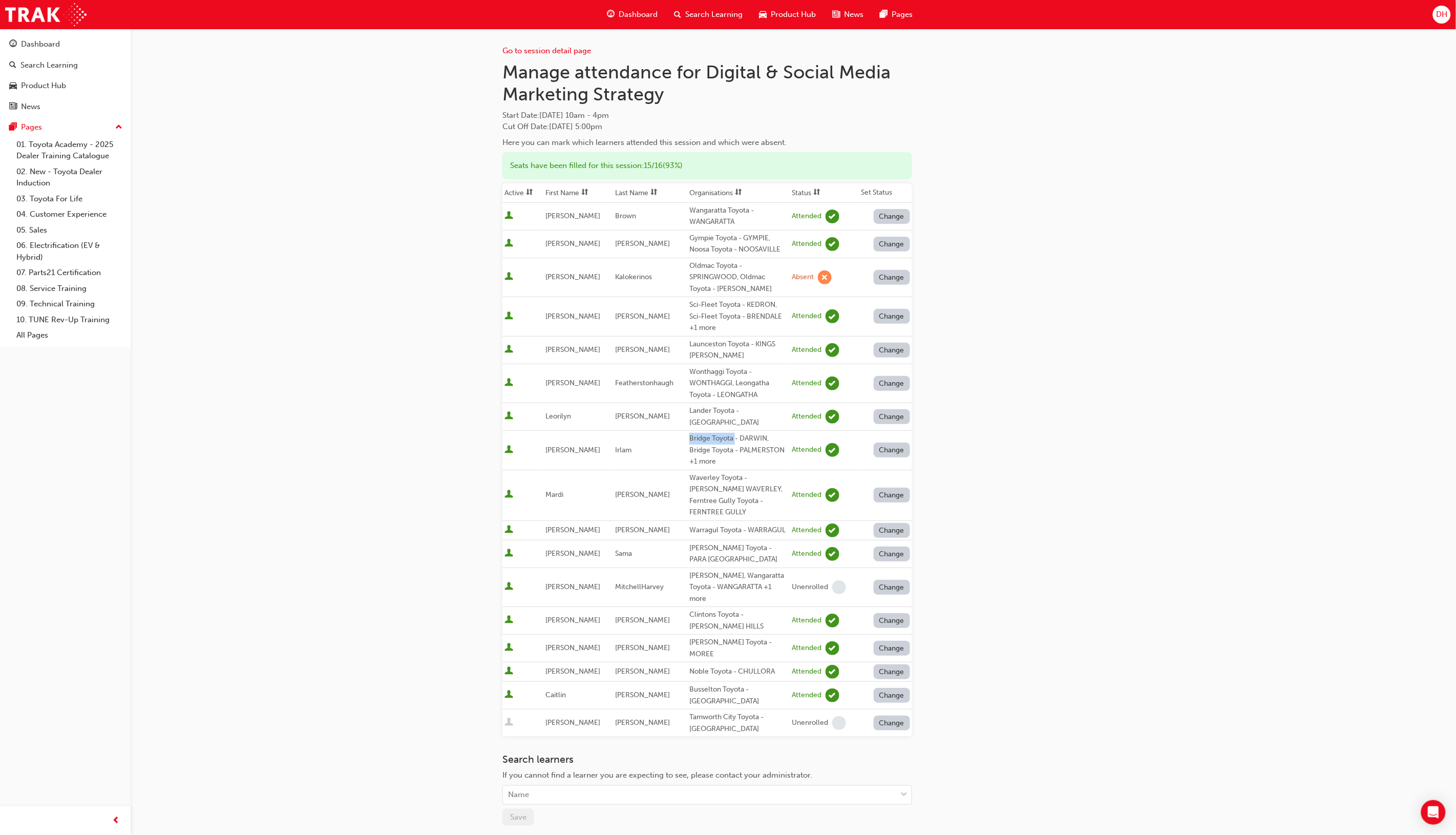
click at [733, 433] on div "Bridge Toyota - DARWIN, Bridge Toyota - PALMERSTON +1 more" at bounding box center [739, 450] width 99 height 35
drag, startPoint x: 686, startPoint y: 431, endPoint x: 733, endPoint y: 431, distance: 47.0
click at [733, 433] on div "Bridge Toyota - DARWIN, Bridge Toyota - PALMERSTON +1 more" at bounding box center [739, 450] width 99 height 35
copy div "Bridge Toyota -"
drag, startPoint x: 686, startPoint y: 467, endPoint x: 739, endPoint y: 467, distance: 53.0
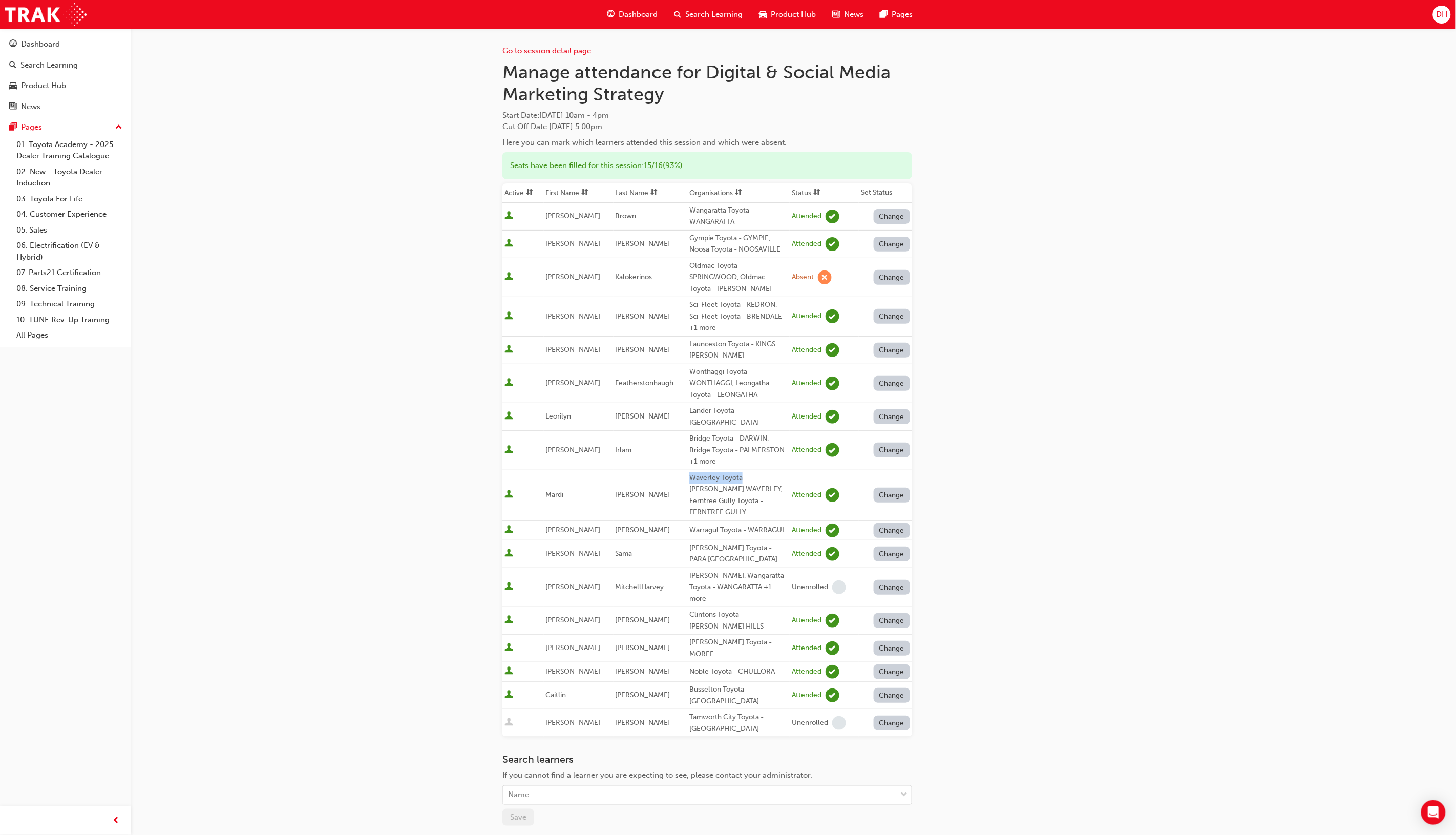
click at [739, 472] on div "Waverley Toyota - [PERSON_NAME] WAVERLEY, Ferntree Gully Toyota - FERNTREE GULLY" at bounding box center [739, 495] width 99 height 46
copy div "Waverley Toyota"
drag, startPoint x: 686, startPoint y: 510, endPoint x: 739, endPoint y: 508, distance: 53.0
click at [739, 525] on div "Warragul Toyota - WARRAGUL" at bounding box center [739, 530] width 99 height 12
copy div "Warragul Toyota"
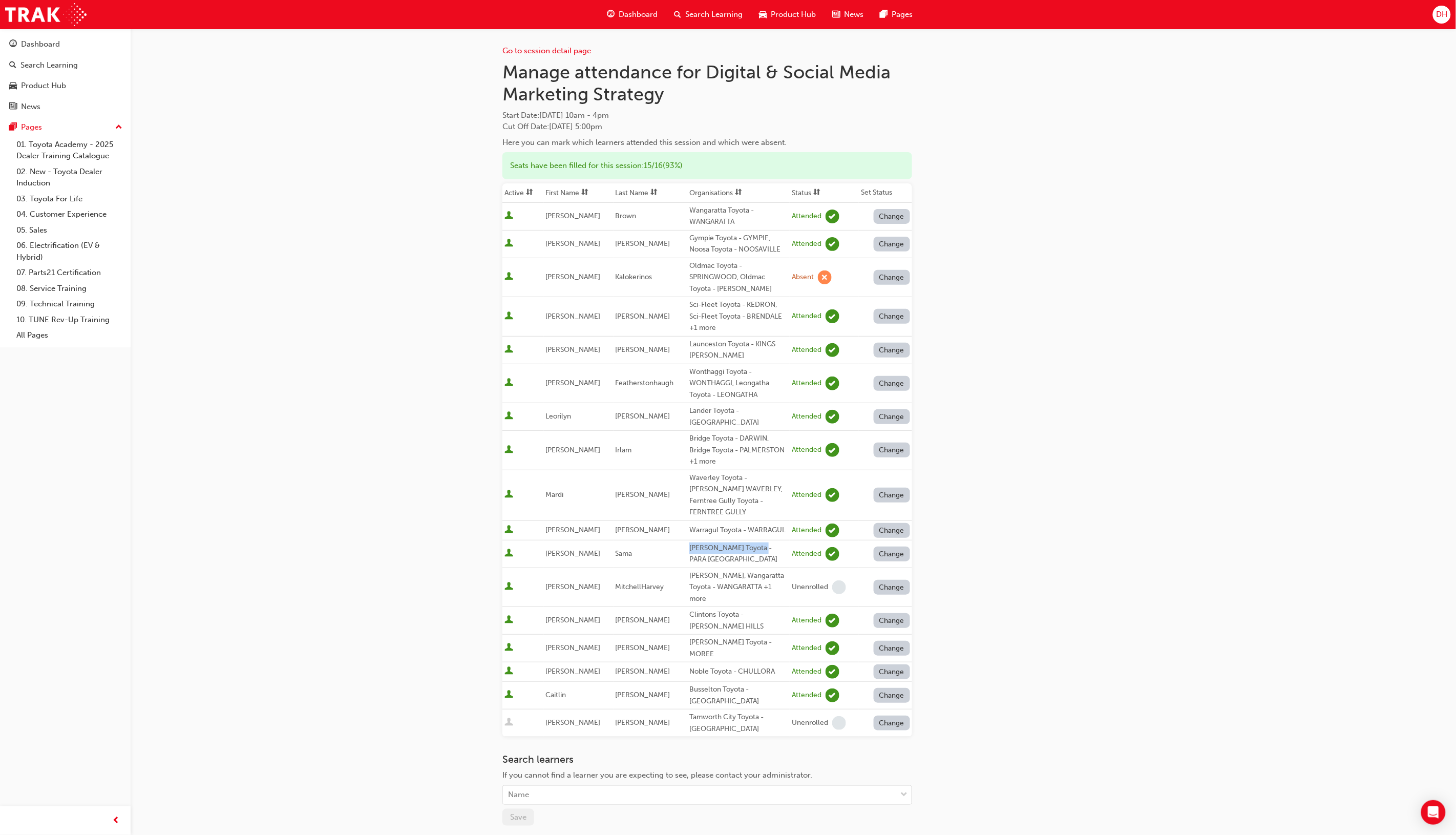
drag, startPoint x: 687, startPoint y: 529, endPoint x: 749, endPoint y: 523, distance: 62.3
click at [749, 542] on div "[PERSON_NAME] Toyota - PARA [GEOGRAPHIC_DATA]" at bounding box center [739, 554] width 99 height 23
drag, startPoint x: 686, startPoint y: 556, endPoint x: 725, endPoint y: 554, distance: 39.1
click at [725, 570] on div "[PERSON_NAME], Wangaratta Toyota - WANGARATTA +1 more" at bounding box center [739, 587] width 99 height 35
click at [689, 609] on div "Clintons Toyota - [PERSON_NAME] HILLS" at bounding box center [739, 621] width 99 height 23
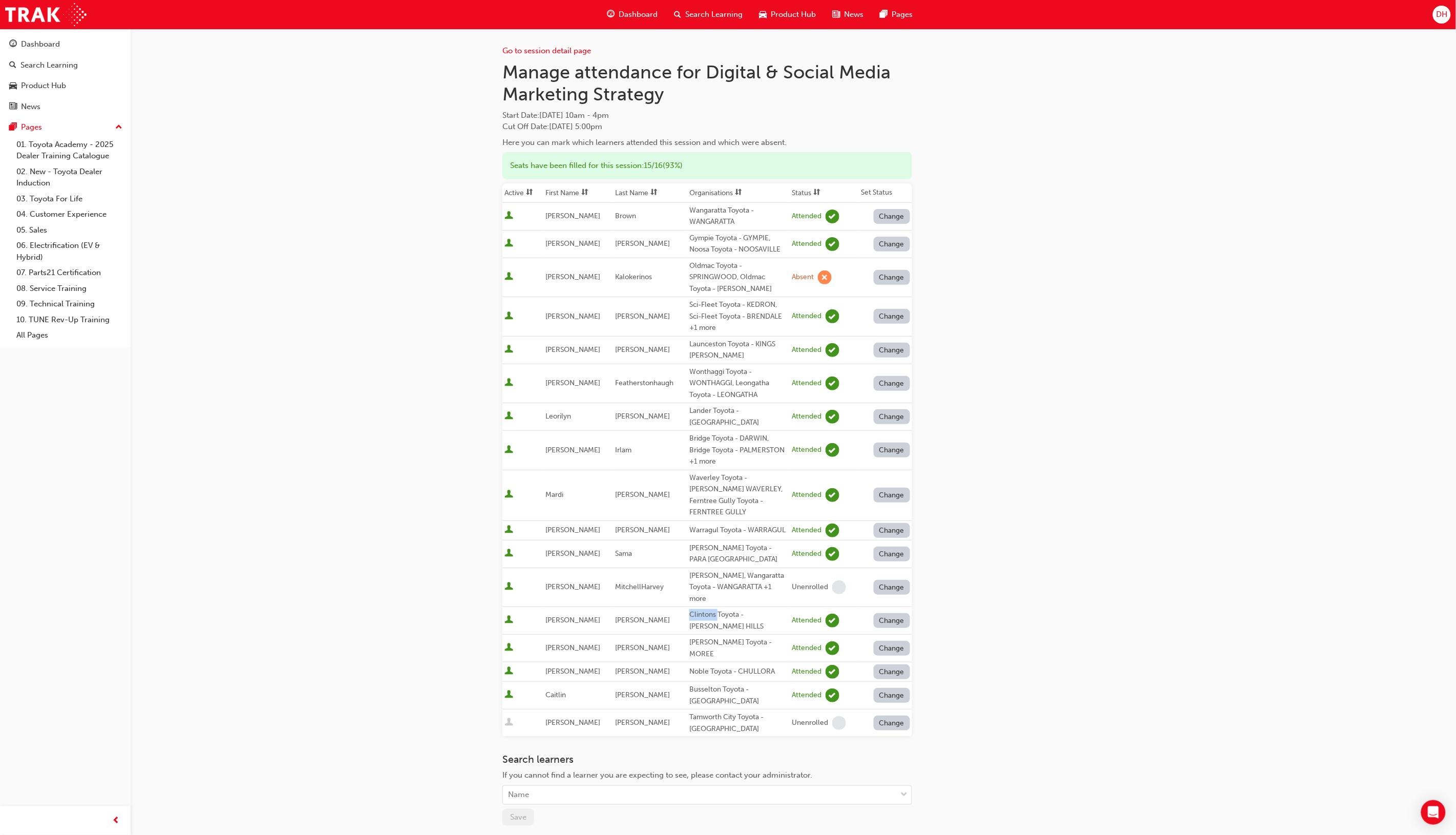
click at [689, 609] on div "Clintons Toyota - [PERSON_NAME] HILLS" at bounding box center [739, 621] width 99 height 23
drag, startPoint x: 688, startPoint y: 594, endPoint x: 740, endPoint y: 593, distance: 52.0
click at [740, 609] on div "Clintons Toyota - [PERSON_NAME] HILLS" at bounding box center [739, 621] width 99 height 23
copy div "Clintons Toyota -"
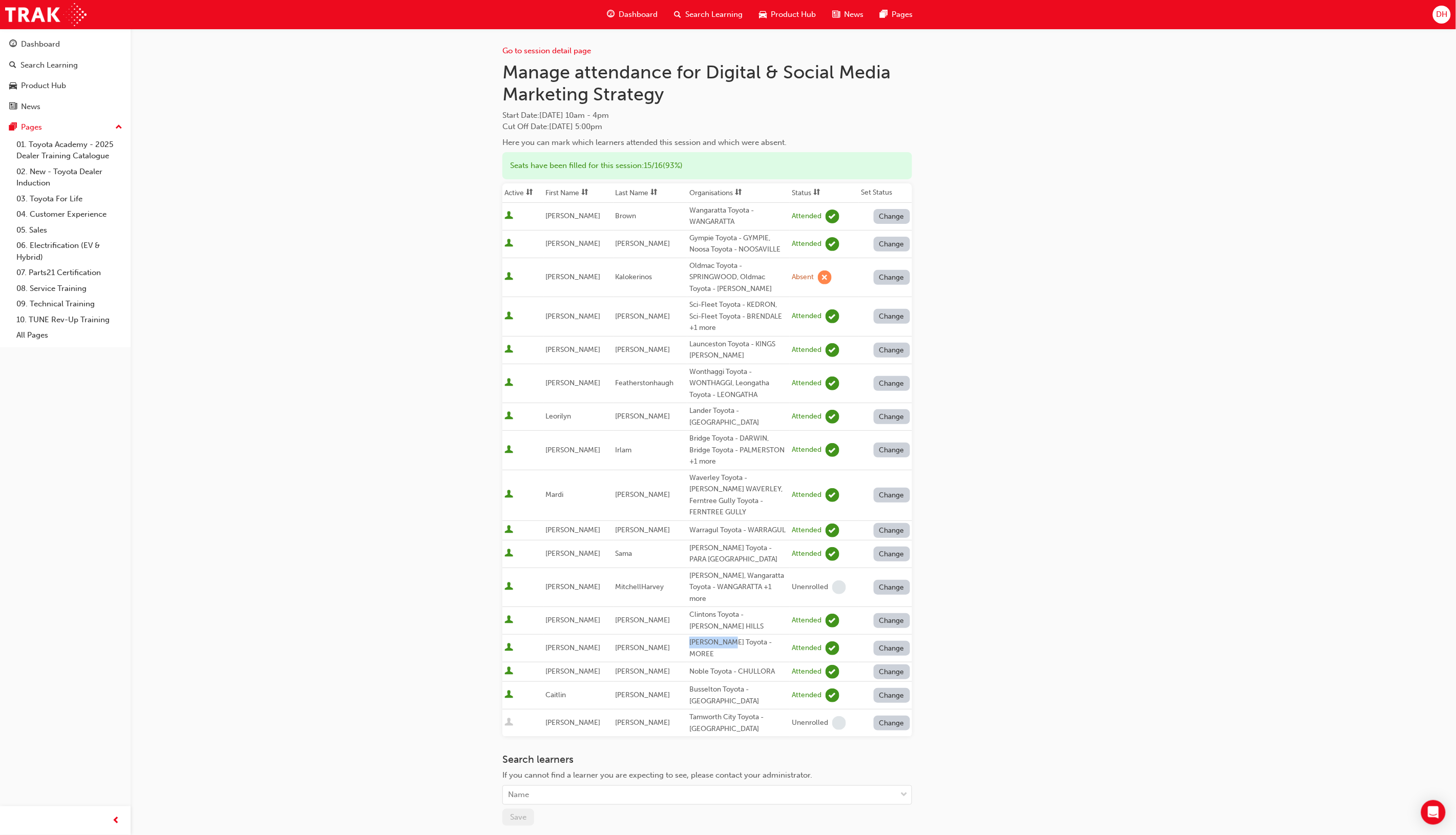
drag, startPoint x: 685, startPoint y: 627, endPoint x: 719, endPoint y: 626, distance: 34.0
click at [719, 637] on div "[PERSON_NAME] Toyota - MOREE" at bounding box center [739, 648] width 99 height 23
copy div "[PERSON_NAME] Toyota"
drag, startPoint x: 685, startPoint y: 643, endPoint x: 730, endPoint y: 638, distance: 45.3
click at [730, 662] on td "Noble Toyota - CHULLORA" at bounding box center [739, 672] width 102 height 19
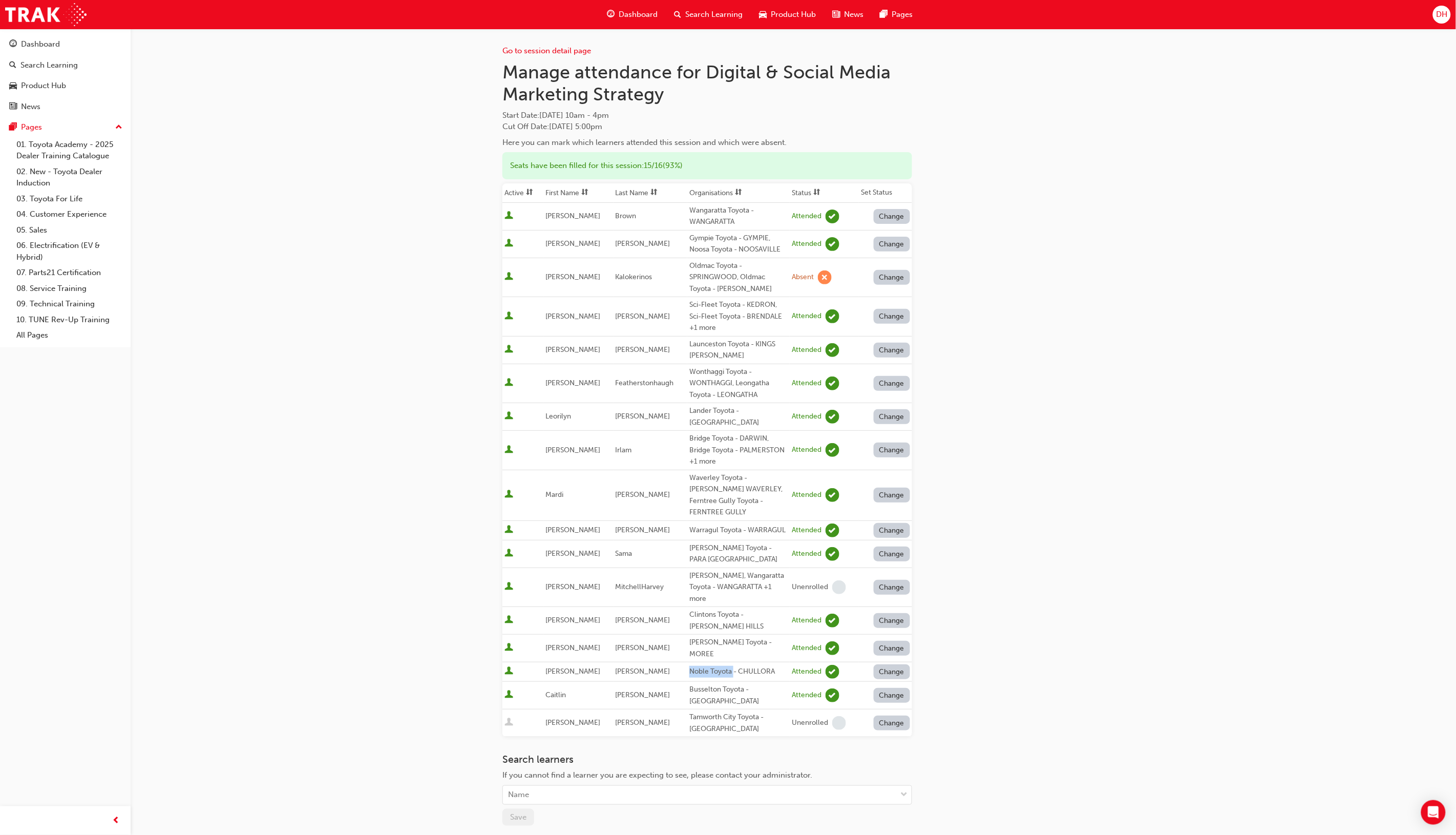
copy div "Noble Toyota"
click at [658, 662] on td "[PERSON_NAME]" at bounding box center [650, 672] width 74 height 19
drag, startPoint x: 687, startPoint y: 660, endPoint x: 741, endPoint y: 659, distance: 54.0
click at [741, 684] on div "Busselton Toyota - [GEOGRAPHIC_DATA]" at bounding box center [739, 696] width 99 height 23
drag, startPoint x: 552, startPoint y: 624, endPoint x: 601, endPoint y: 623, distance: 49.0
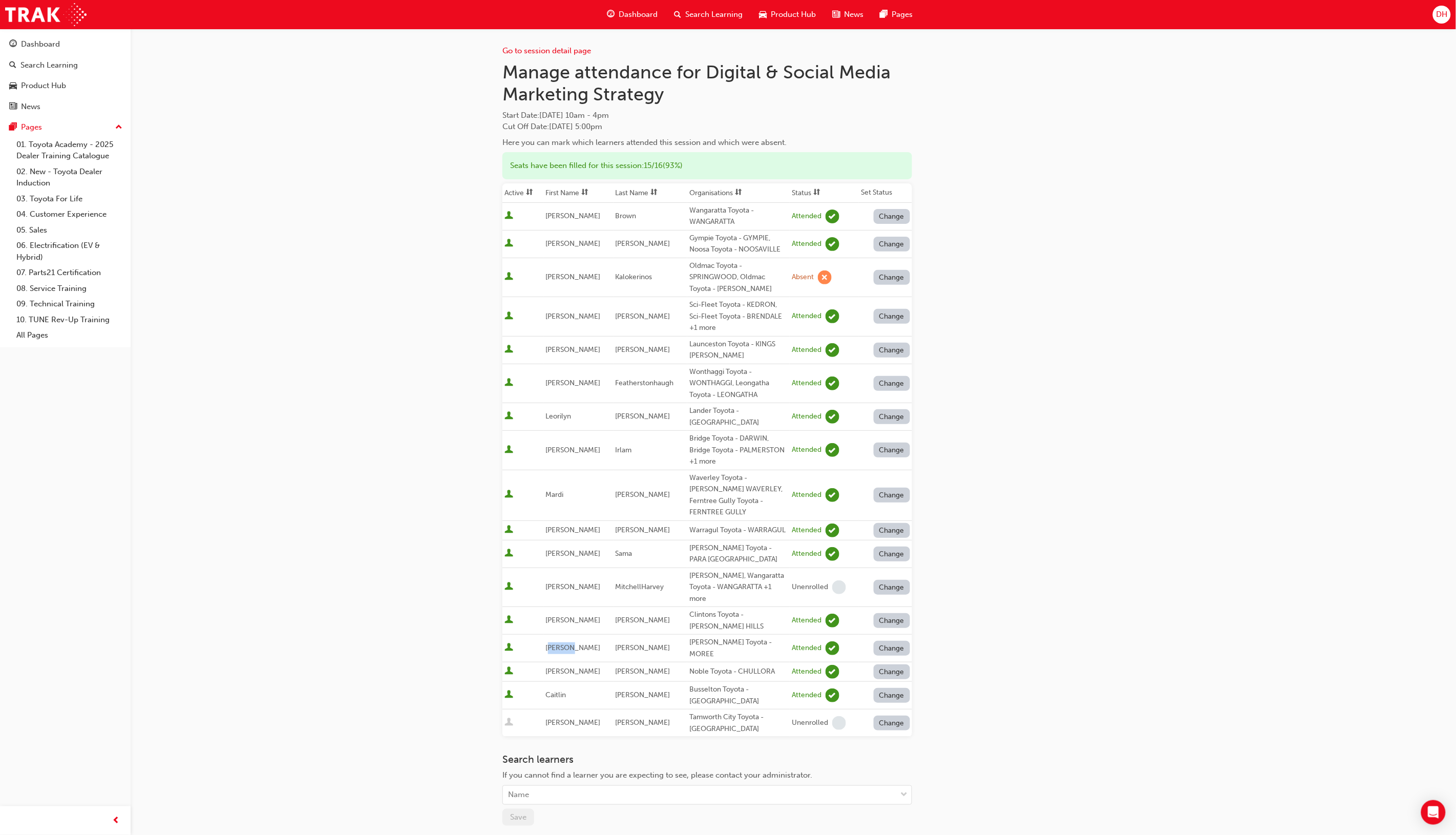
click at [601, 635] on td "[PERSON_NAME]" at bounding box center [579, 648] width 69 height 27
